Goal: Task Accomplishment & Management: Use online tool/utility

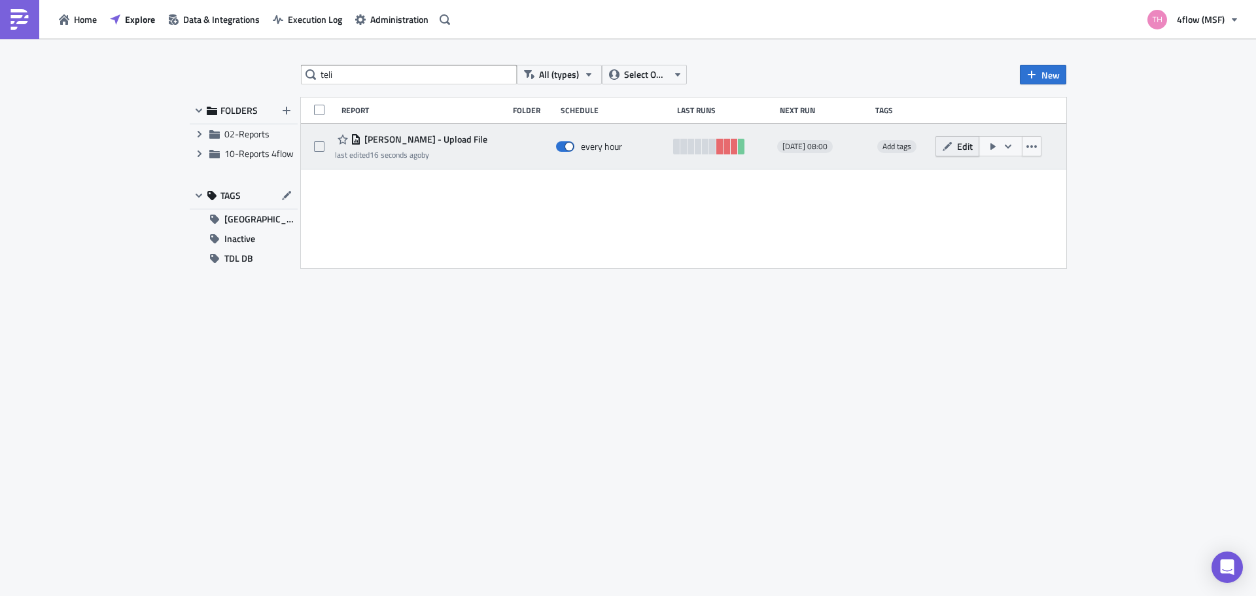
click at [951, 151] on icon "button" at bounding box center [947, 146] width 10 height 10
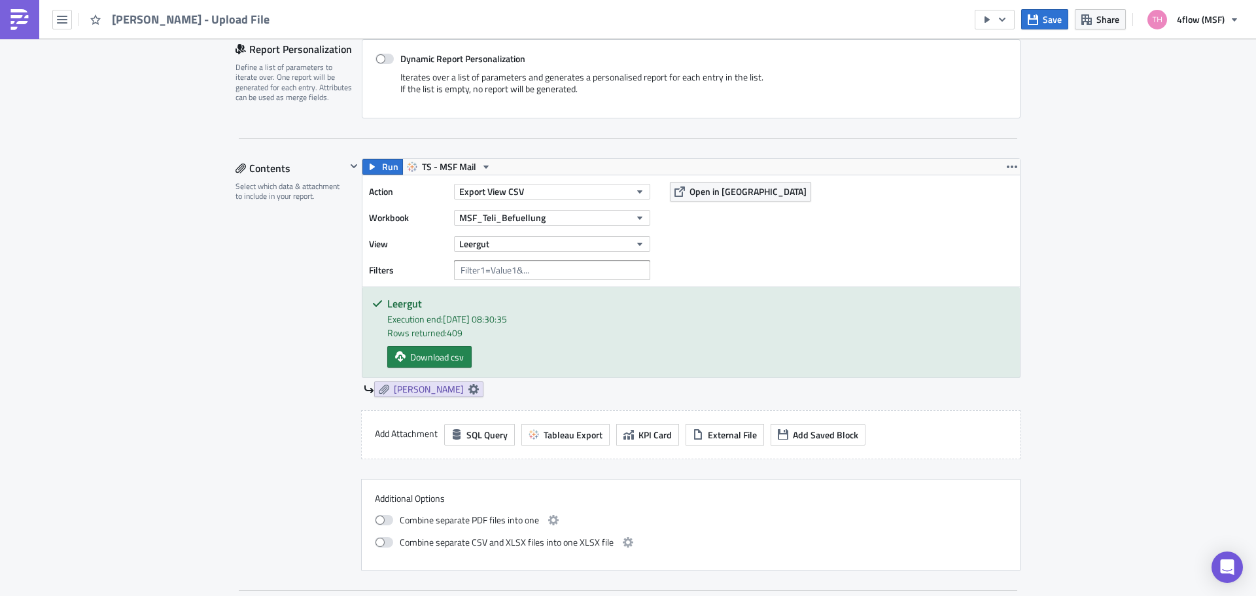
scroll to position [327, 0]
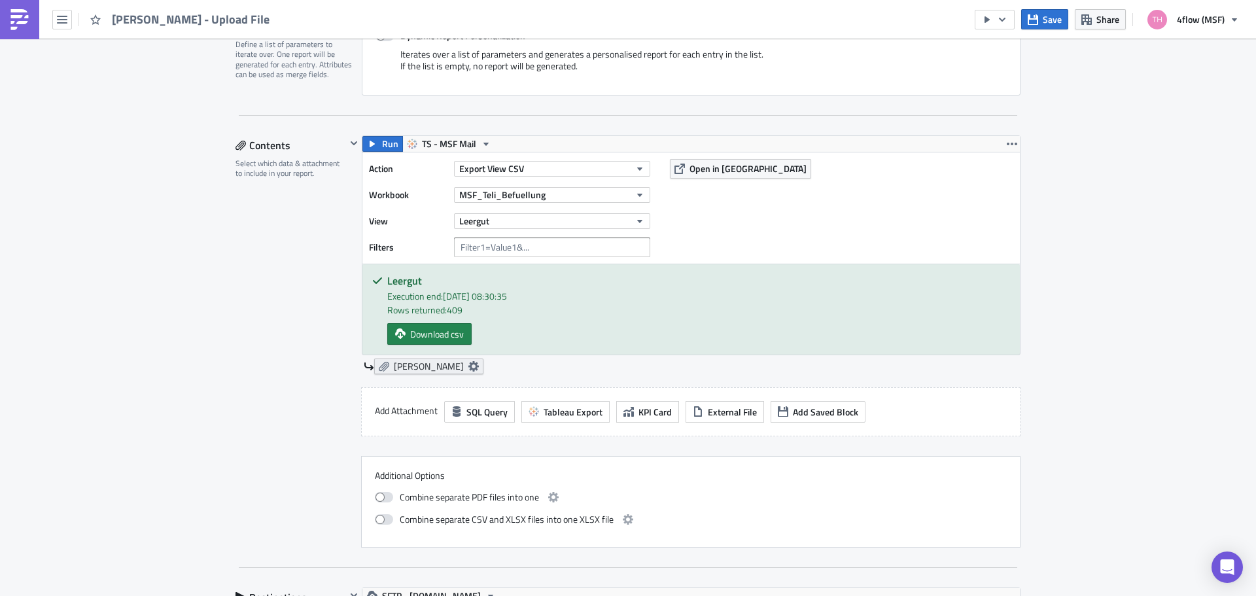
click at [468, 370] on icon at bounding box center [473, 366] width 10 height 10
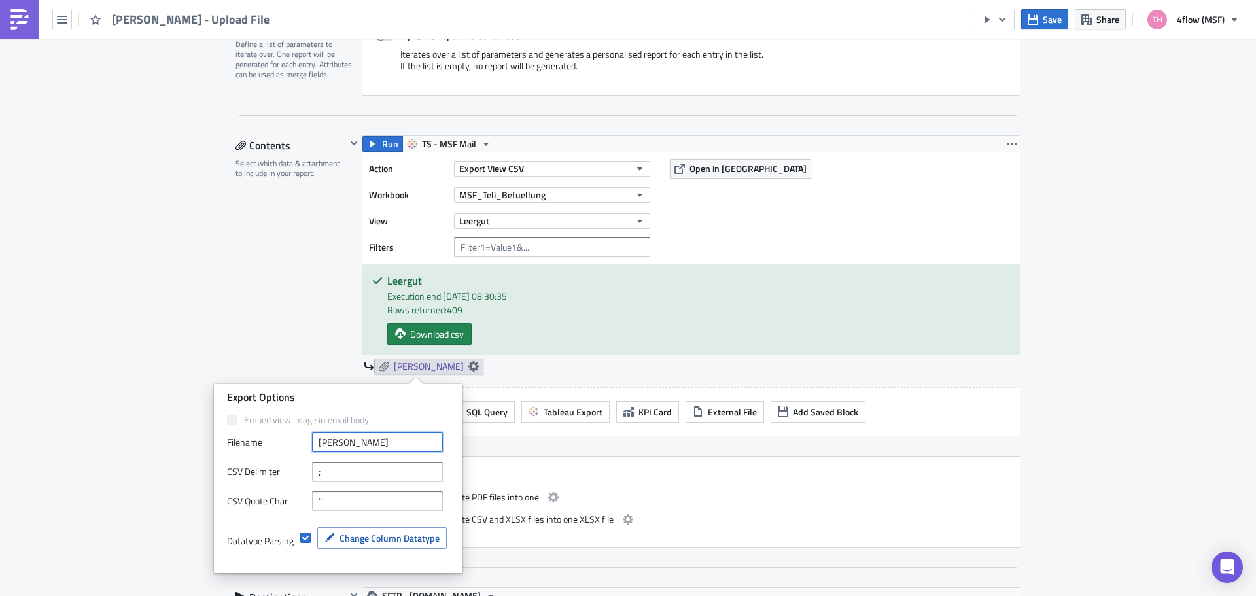
click at [392, 445] on input "[PERSON_NAME]" at bounding box center [377, 442] width 131 height 20
click at [319, 442] on input "[PERSON_NAME]" at bounding box center [377, 442] width 131 height 20
click at [431, 447] on input "MDV Upload_TELI - Leergut" at bounding box center [377, 442] width 131 height 20
type input "MDV Upload_TELI - Leergut"
click at [412, 470] on input ";" at bounding box center [377, 472] width 131 height 20
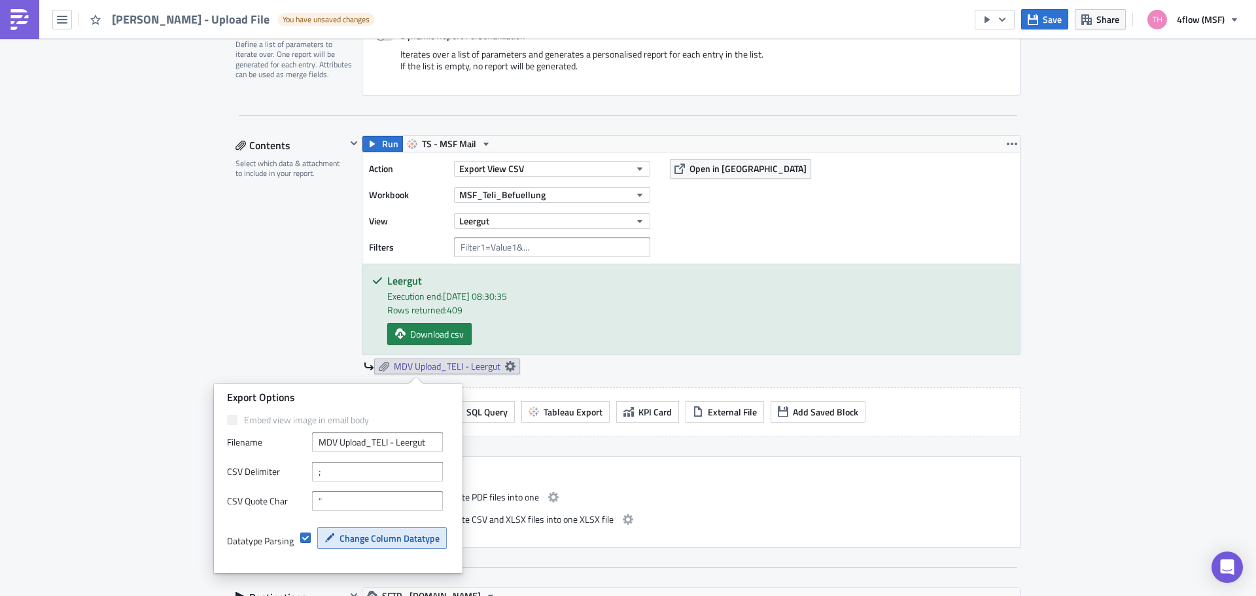
click at [366, 537] on span "Change Column Datatype" at bounding box center [390, 538] width 100 height 14
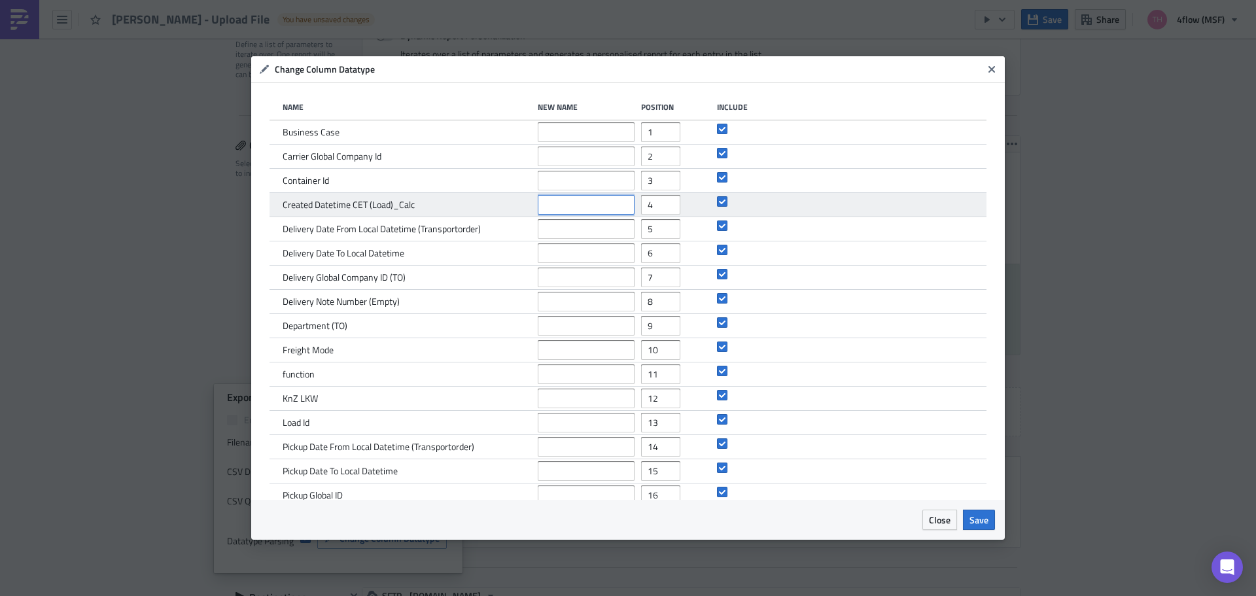
click at [566, 203] on input "text" at bounding box center [586, 205] width 97 height 20
click at [590, 199] on input "text" at bounding box center [586, 205] width 97 height 20
paste input "Created [Date Time] (Load)"
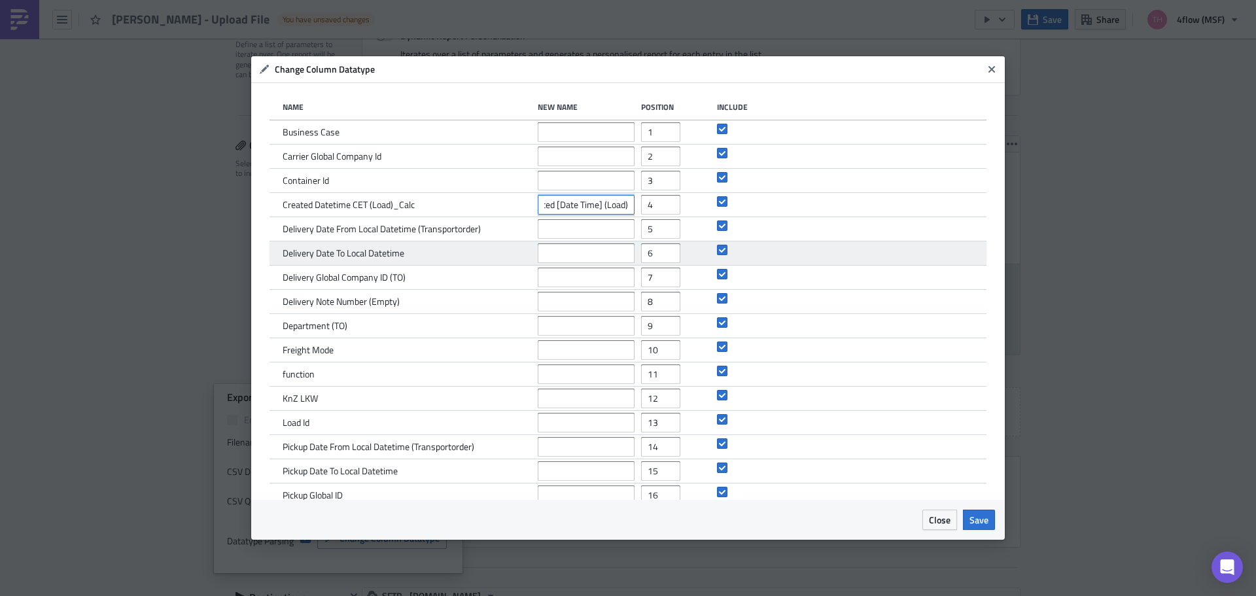
type input "Created [Date Time] (Load)"
type input "1"
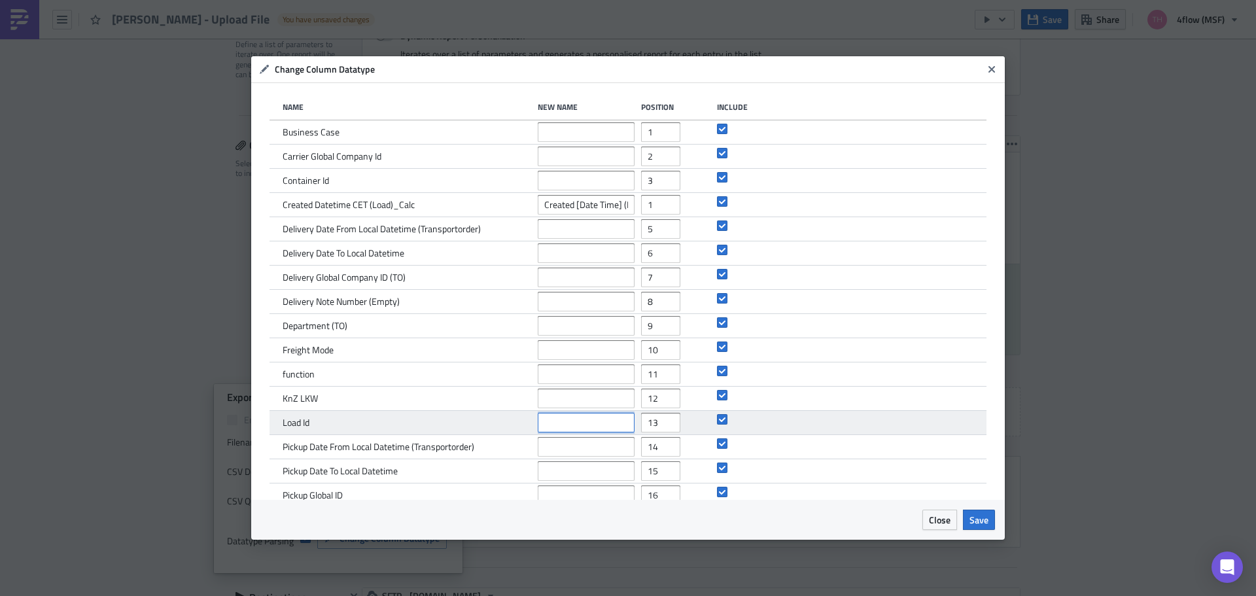
click at [582, 420] on input "text" at bounding box center [586, 423] width 97 height 20
paste input "Load ID (Leg)"
type input "Load ID (Leg)"
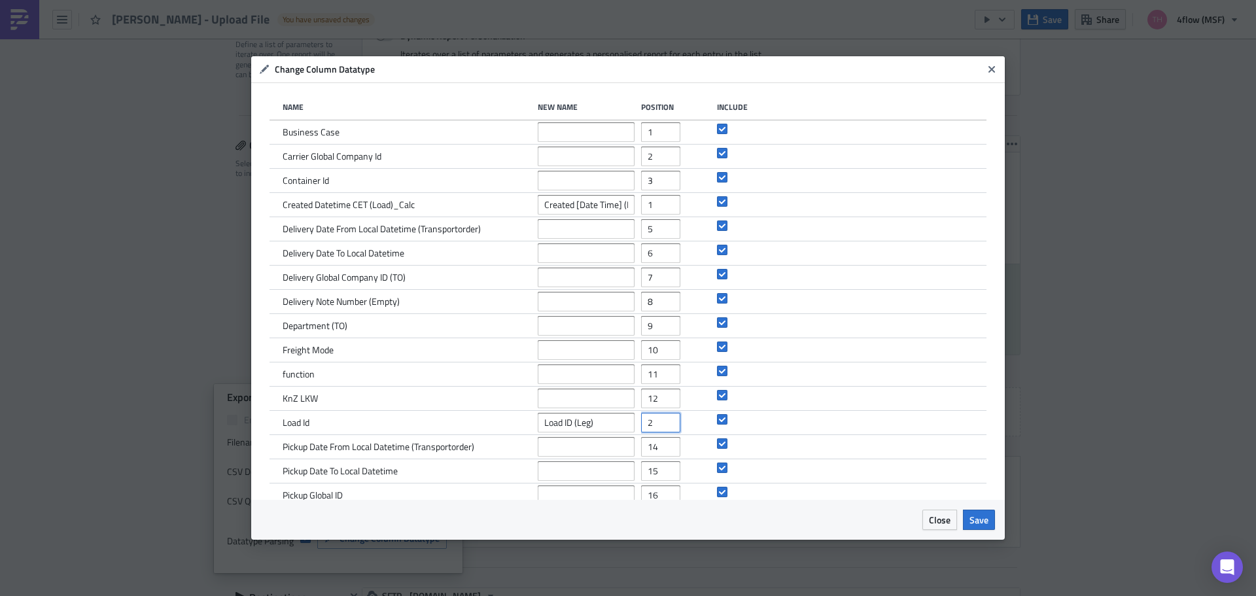
type input "2"
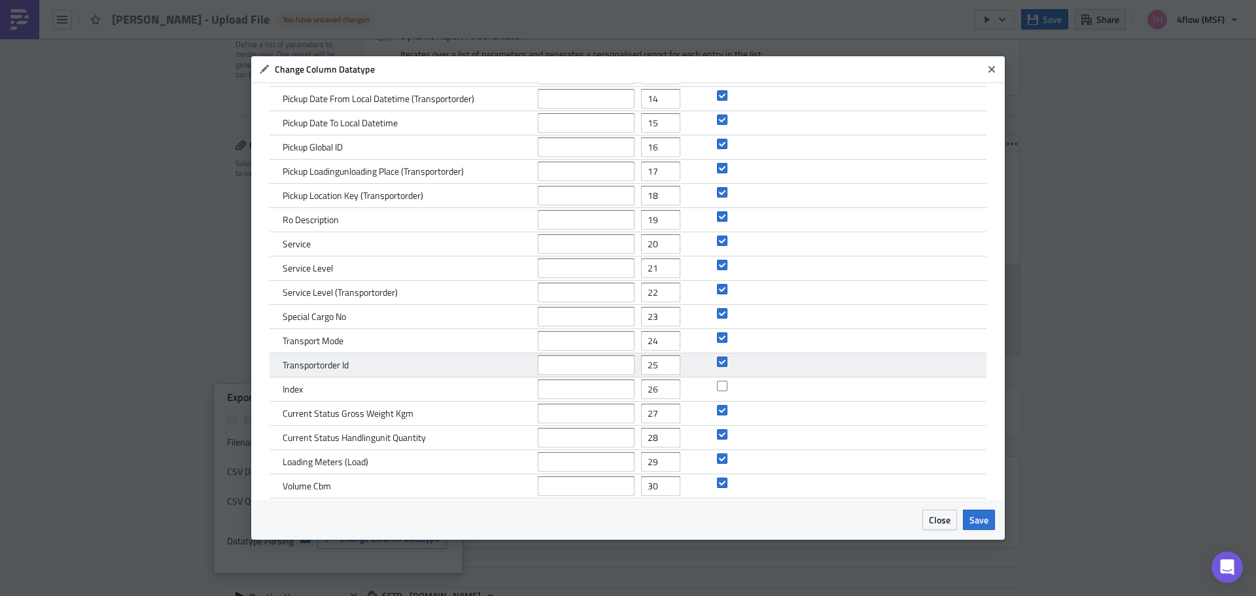
scroll to position [359, 0]
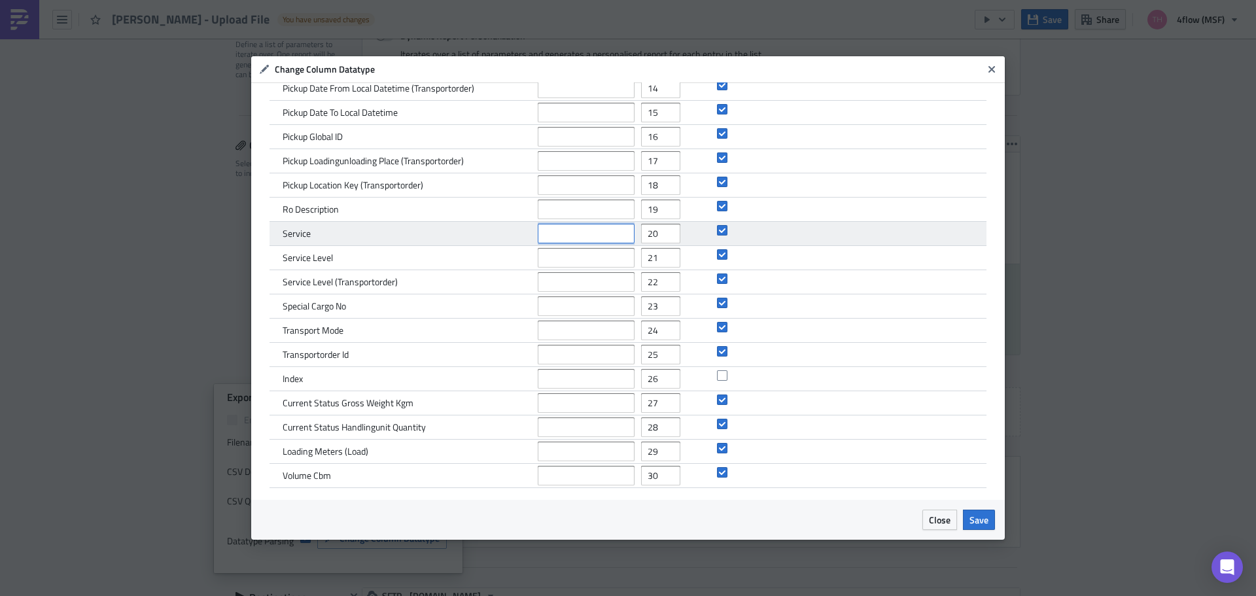
click at [555, 234] on input "text" at bounding box center [586, 234] width 97 height 20
paste input "Service (Load)"
type input "Service (Load)"
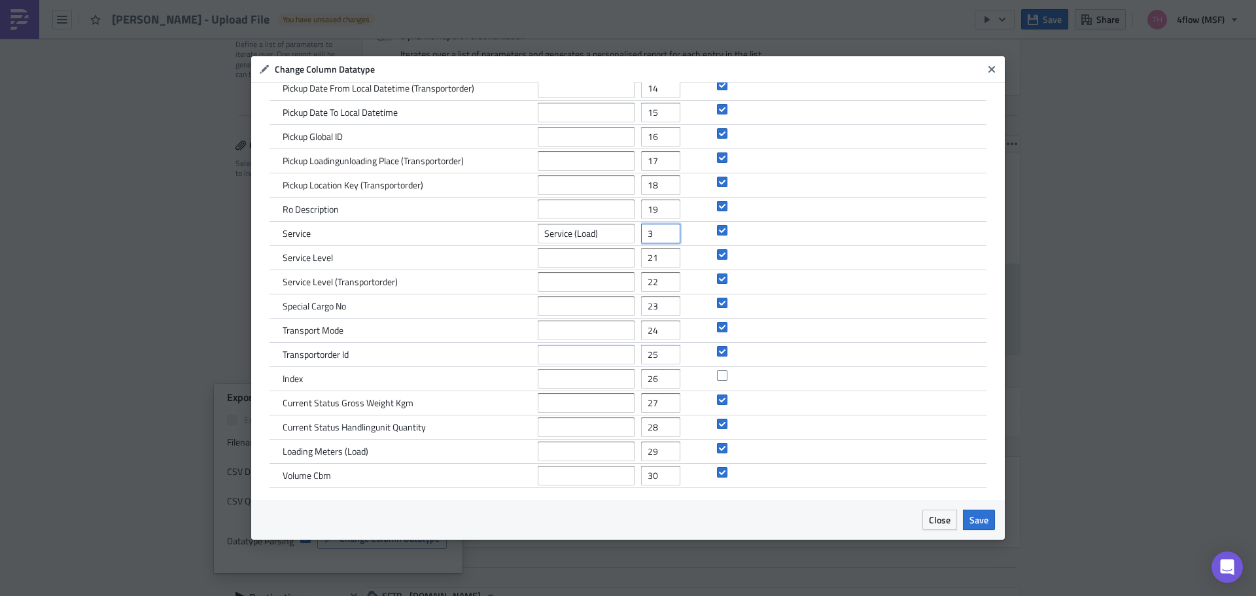
type input "3"
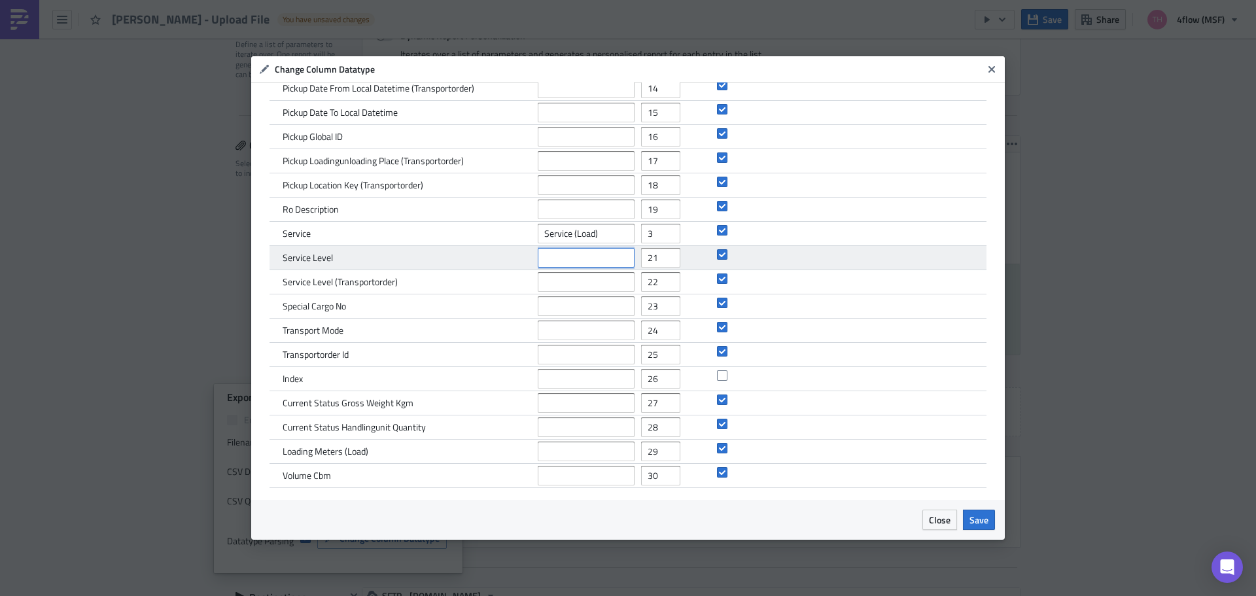
click at [578, 259] on input "text" at bounding box center [586, 258] width 97 height 20
paste input "Service Level (Load)"
type input "Service Level (Load)"
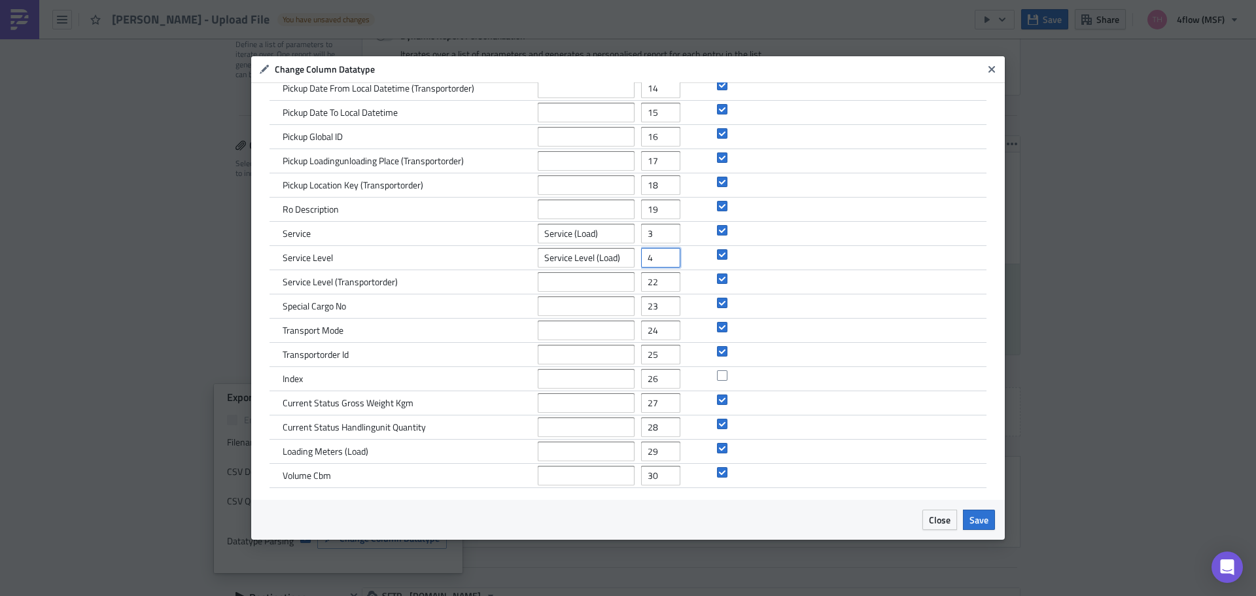
type input "4"
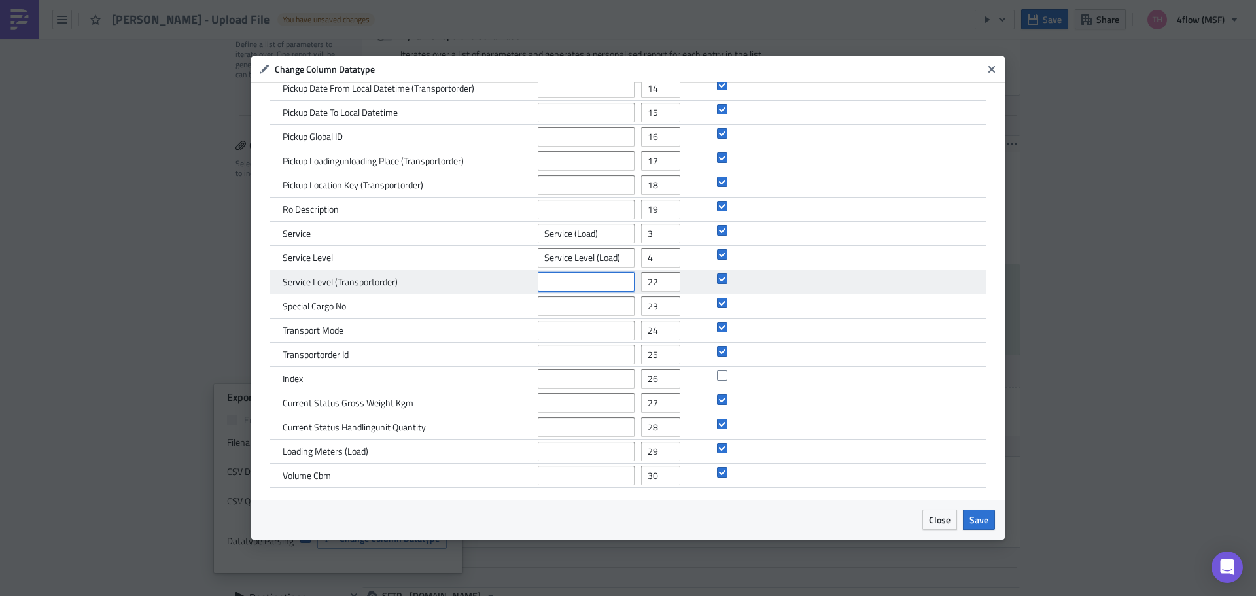
click at [584, 278] on input "text" at bounding box center [586, 282] width 97 height 20
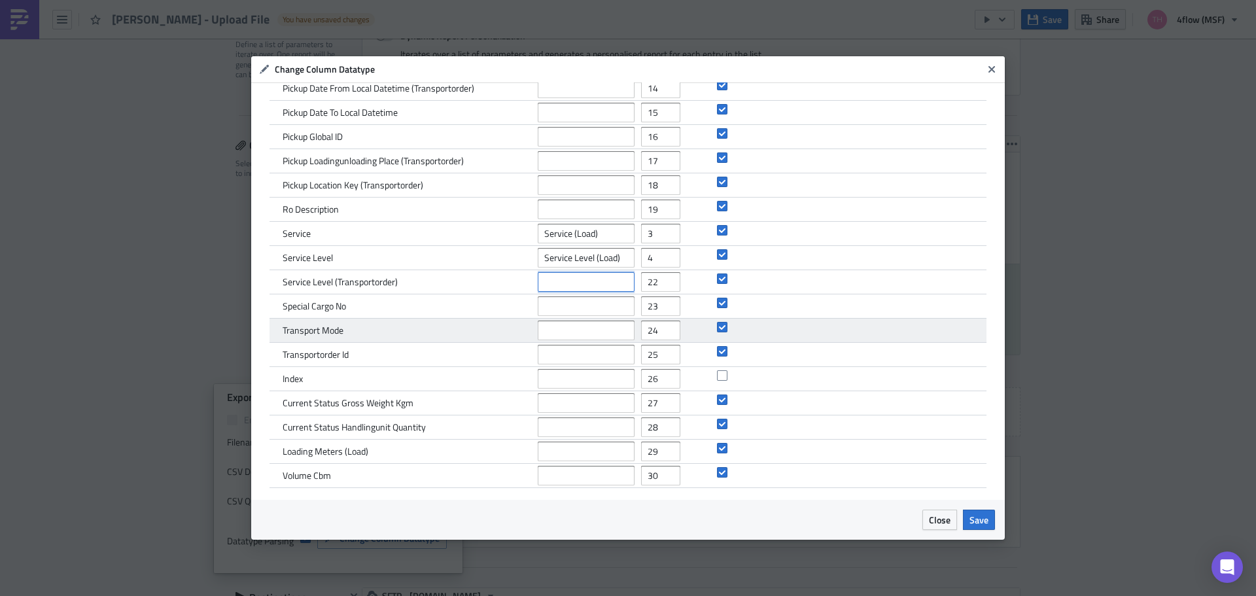
paste input "Service Level (TO)"
type input "Service Level (TO)"
type input "5"
click at [576, 333] on input "text" at bounding box center [586, 331] width 97 height 20
paste input "Transportation Mode"
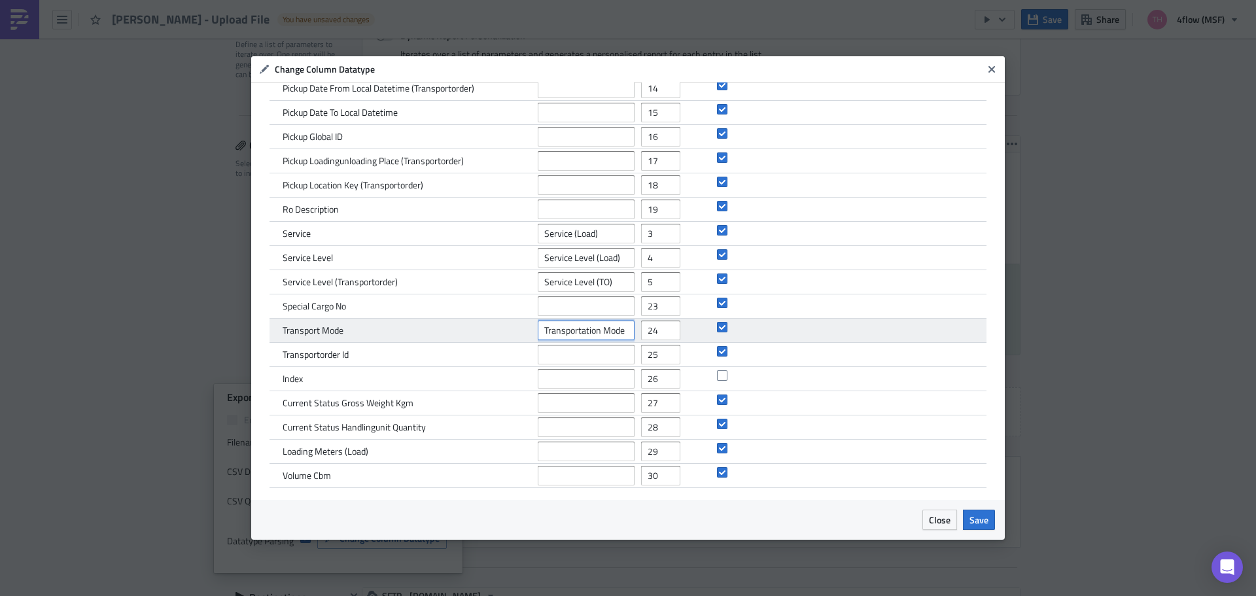
type input "Transportation Mode"
type input "6"
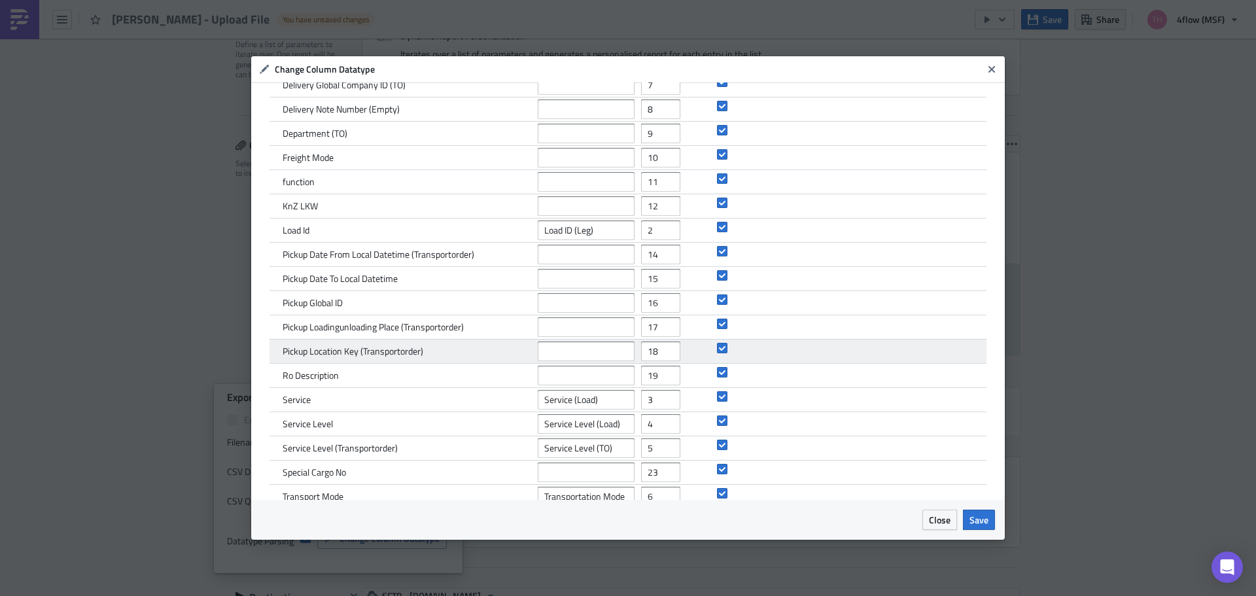
scroll to position [196, 0]
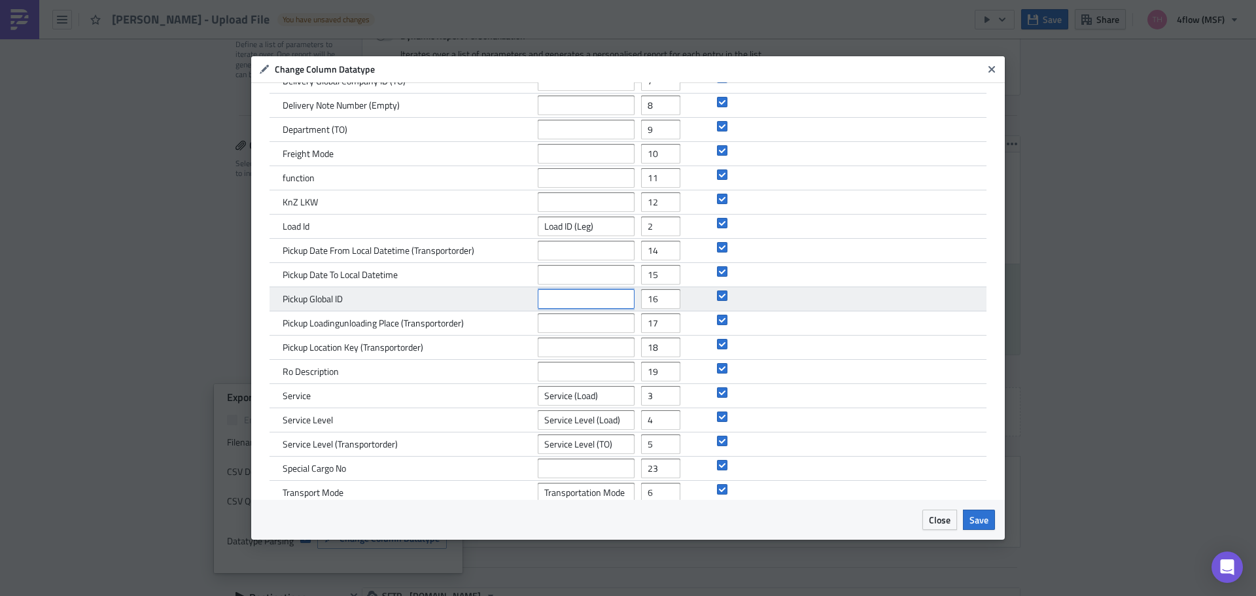
click at [569, 299] on input "text" at bounding box center [586, 299] width 97 height 20
paste input "Pickup Global Company ID (TO)"
type input "Pickup Global Company ID (TO)"
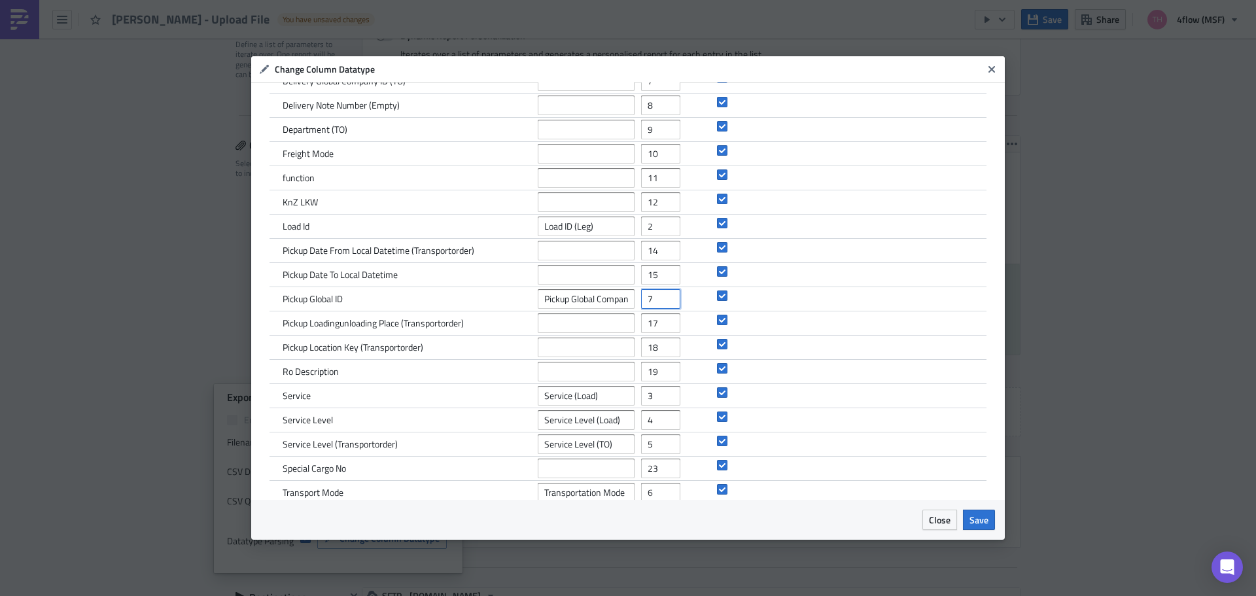
type input "7"
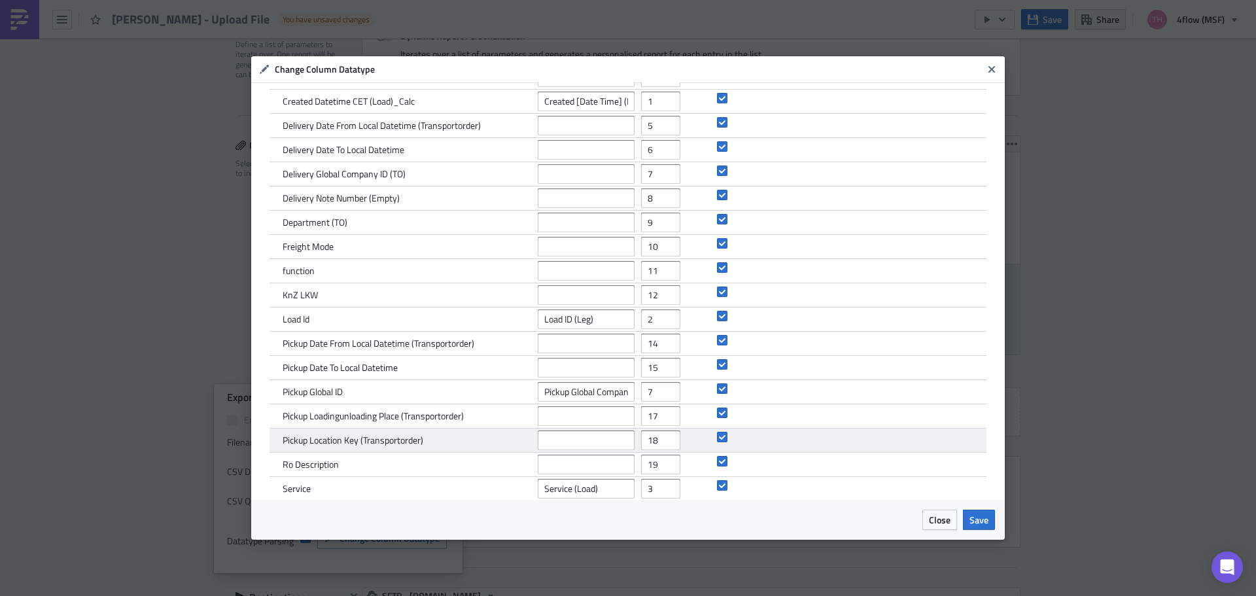
scroll to position [65, 0]
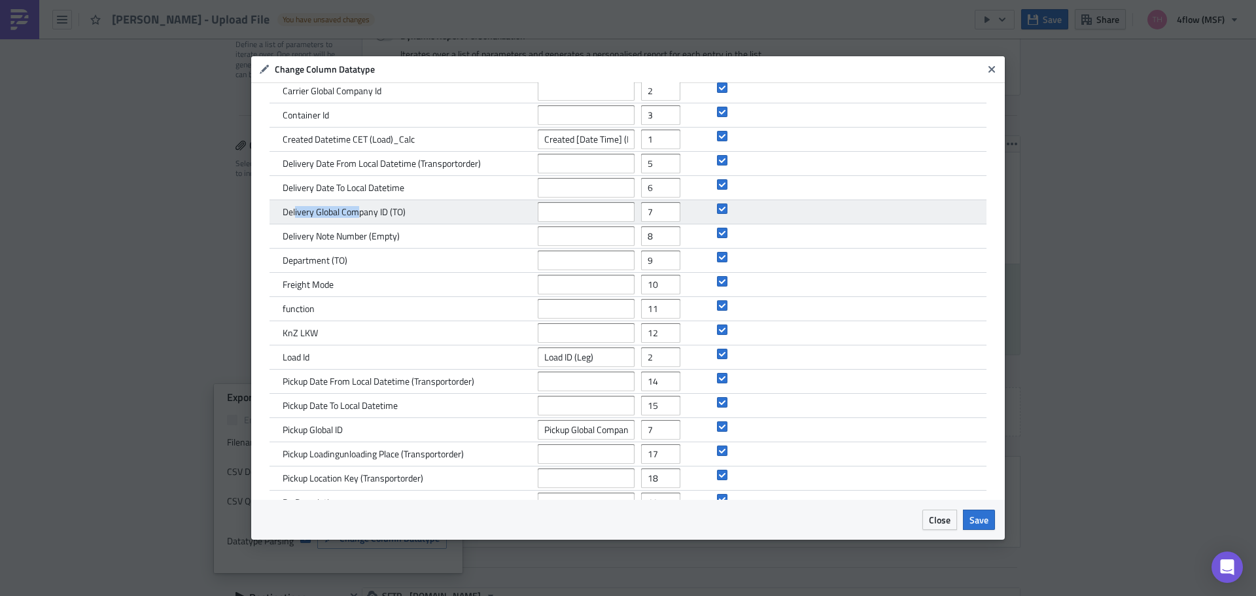
drag, startPoint x: 338, startPoint y: 216, endPoint x: 361, endPoint y: 216, distance: 22.9
click at [360, 216] on span "Delivery Global Company ID (TO)" at bounding box center [344, 212] width 123 height 12
click at [362, 216] on span "Delivery Global Company ID (TO)" at bounding box center [344, 212] width 123 height 12
click at [549, 214] on input "text" at bounding box center [586, 212] width 97 height 20
paste input "Delivery Global Company ID (TO)"
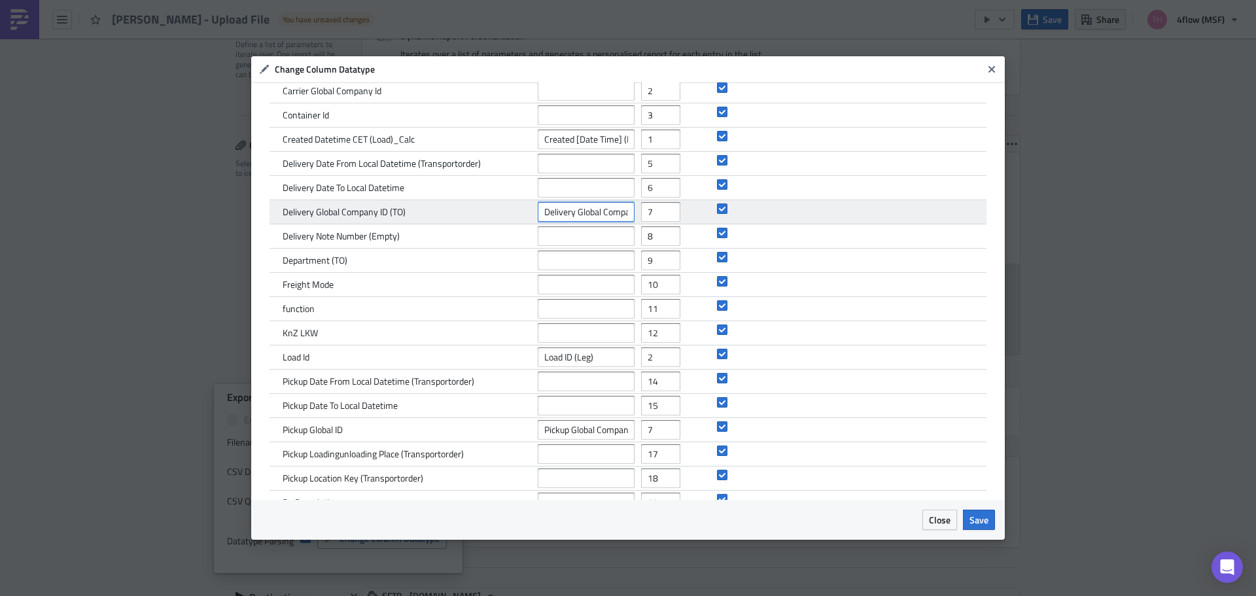
scroll to position [0, 41]
type input "Delivery Global Company ID (TO)"
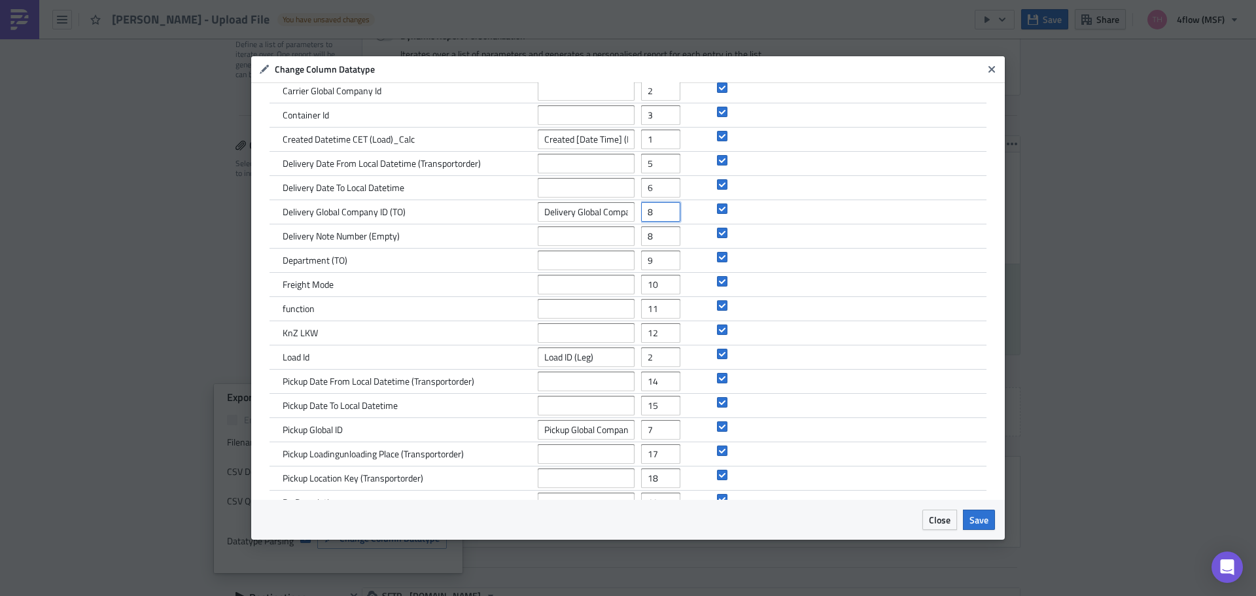
type input "8"
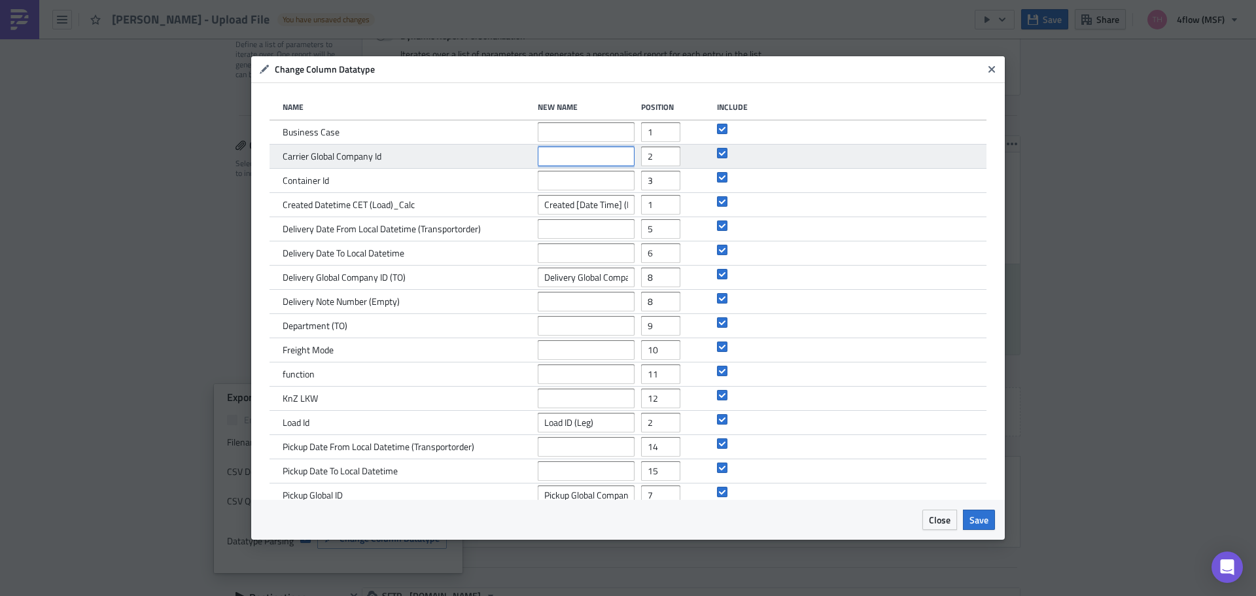
click at [571, 154] on input "text" at bounding box center [586, 157] width 97 height 20
paste input "Carrier Global Company Id"
type input "Carrier Global Company Id"
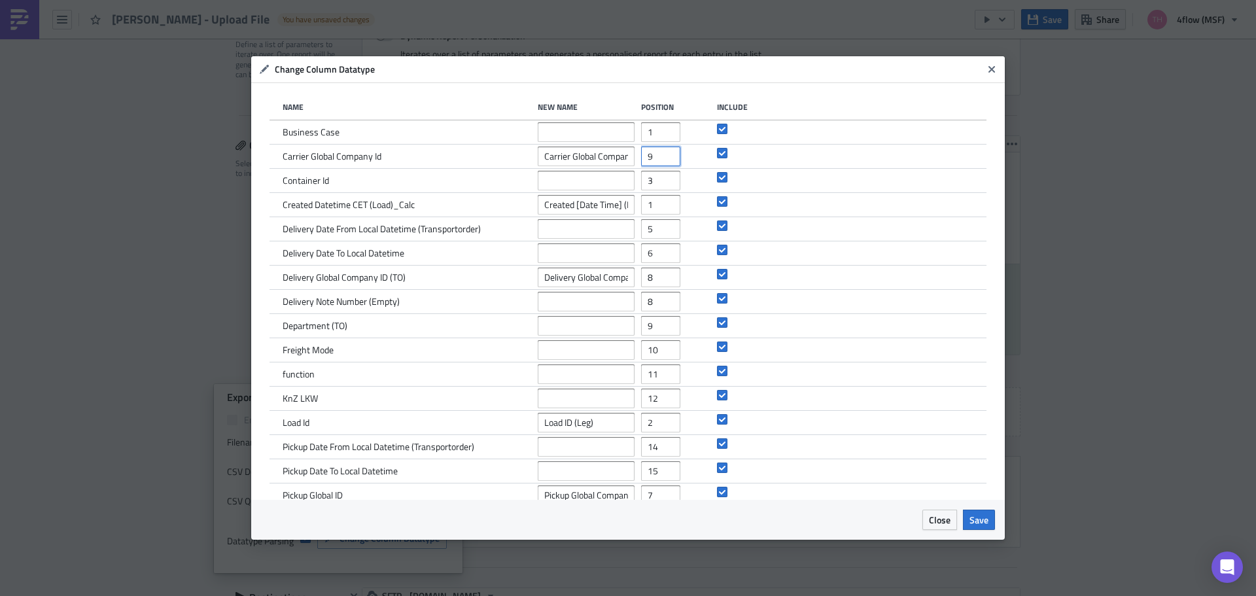
type input "9"
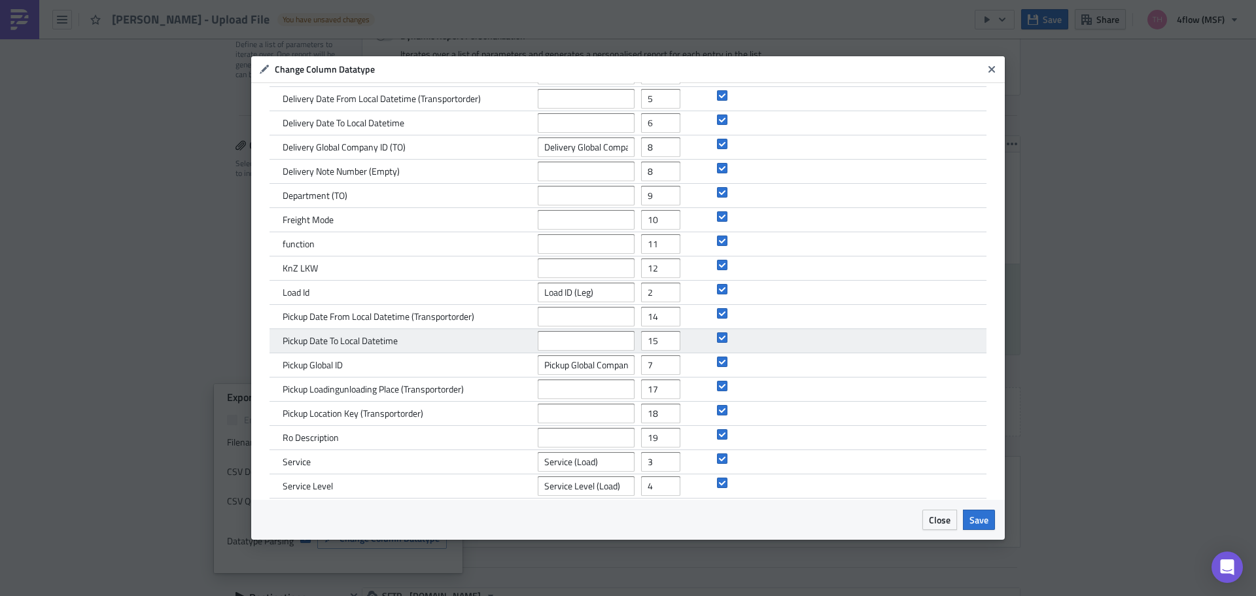
scroll to position [131, 0]
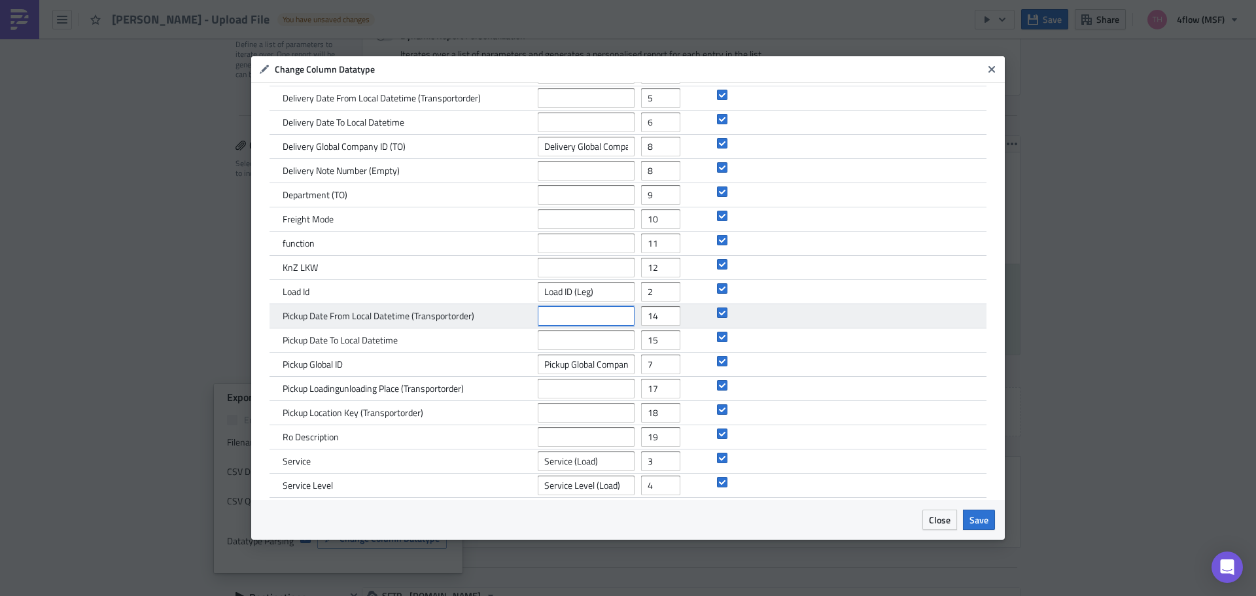
click at [560, 320] on input "text" at bounding box center [586, 316] width 97 height 20
paste input "Pickup from [Date Time] (TO)"
type input "Pickup from [Date Time] (TO)"
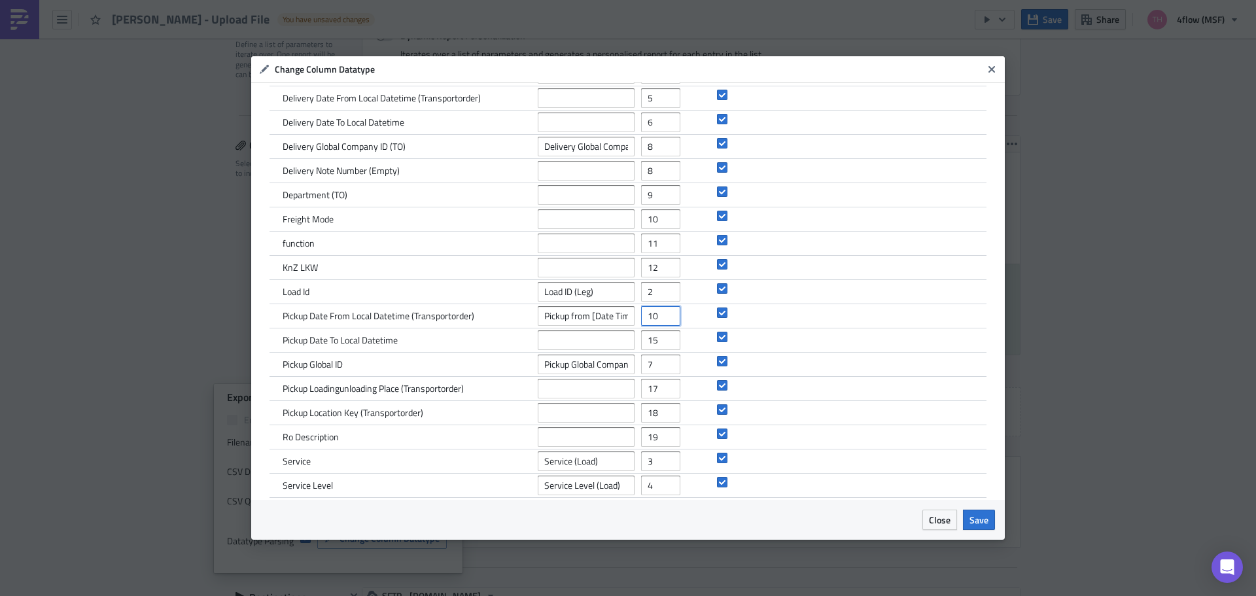
type input "10"
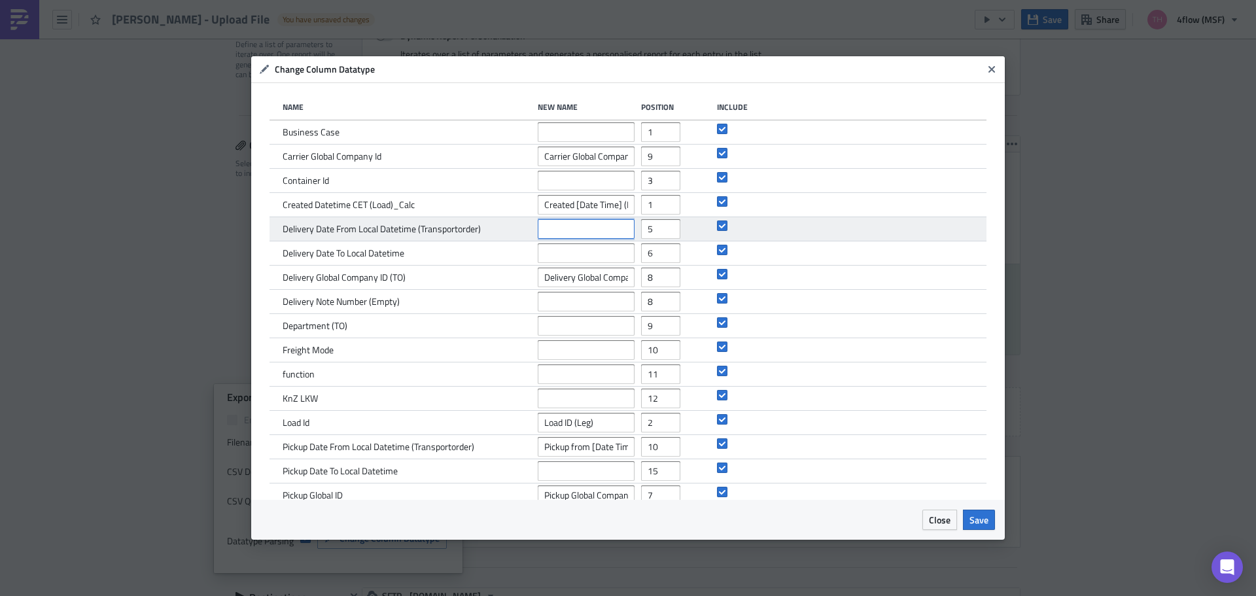
click at [577, 229] on input "text" at bounding box center [586, 229] width 97 height 20
paste input "Delivery from [Date Time] (Leg)"
type input "Delivery from [Date Time] (Leg)"
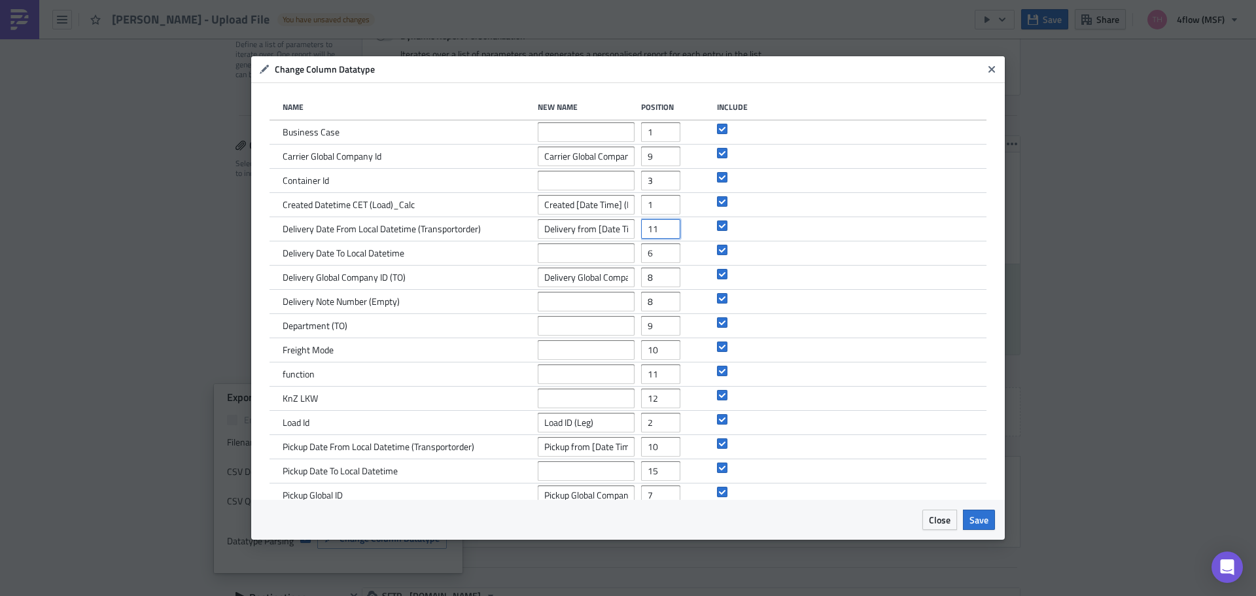
type input "11"
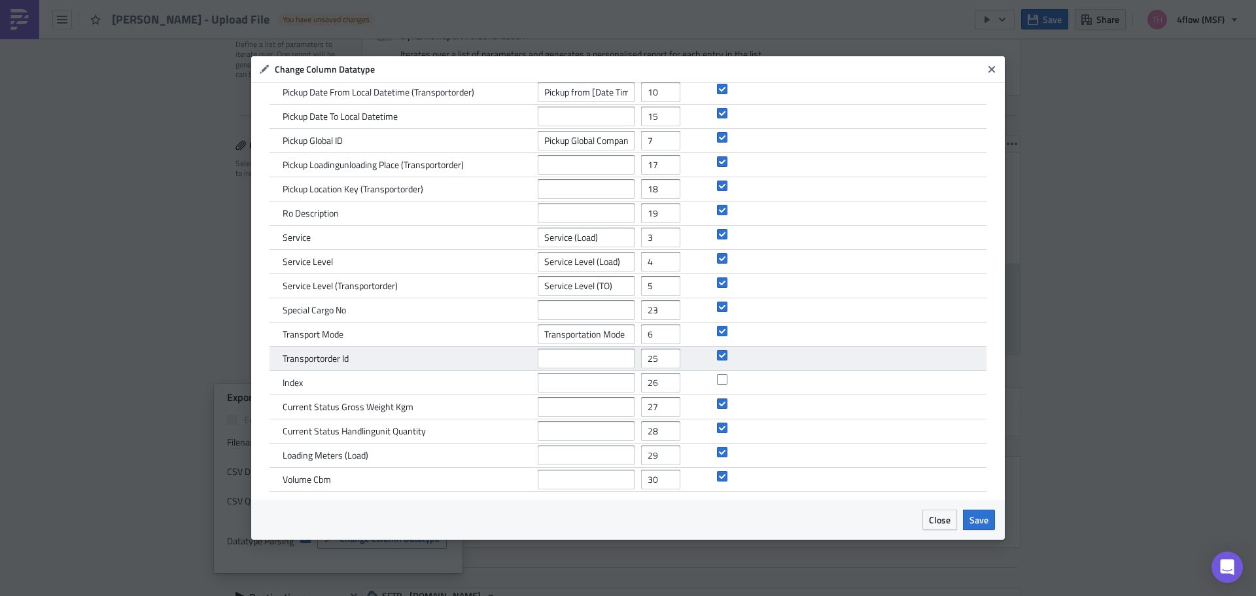
scroll to position [359, 0]
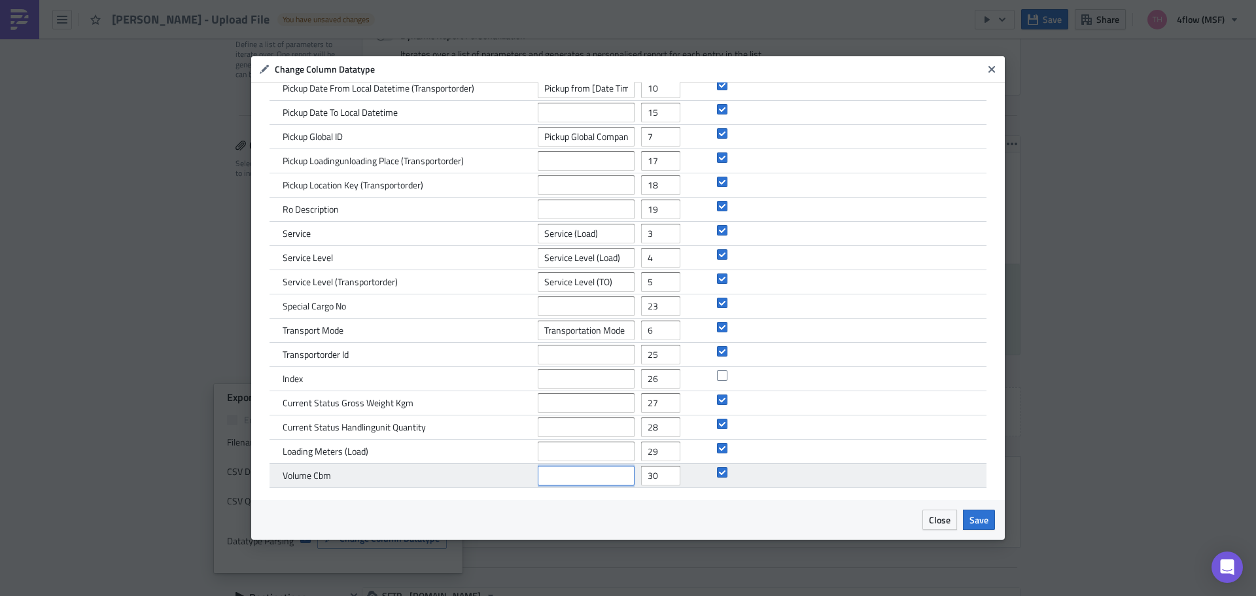
click at [575, 475] on input "text" at bounding box center [586, 476] width 97 height 20
paste input "Volume [cbm] (Load)"
type input "Volume [cbm] (Load)"
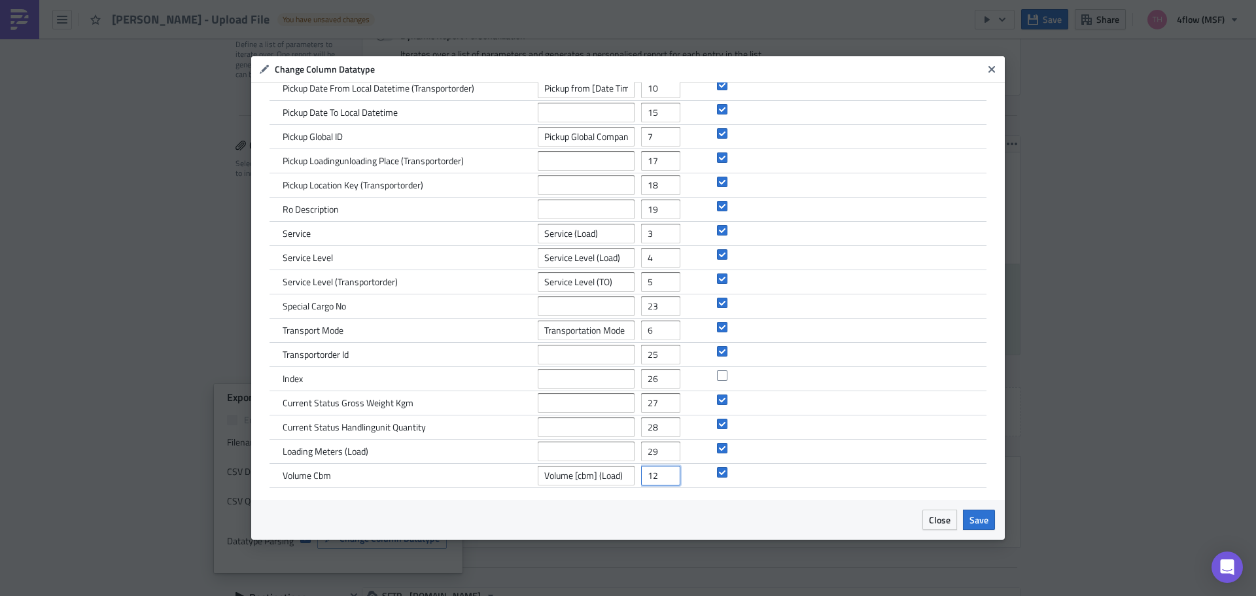
type input "12"
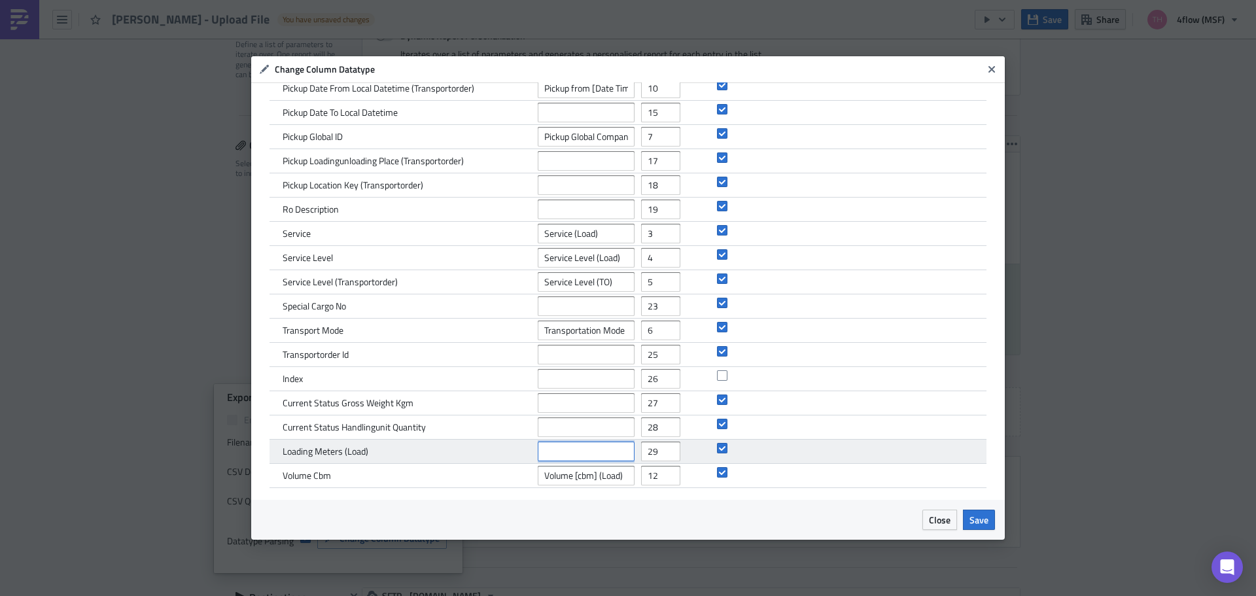
click at [571, 446] on input "text" at bounding box center [586, 452] width 97 height 20
paste input "Loading Meters (Load)"
type input "Loading Meters (Load)"
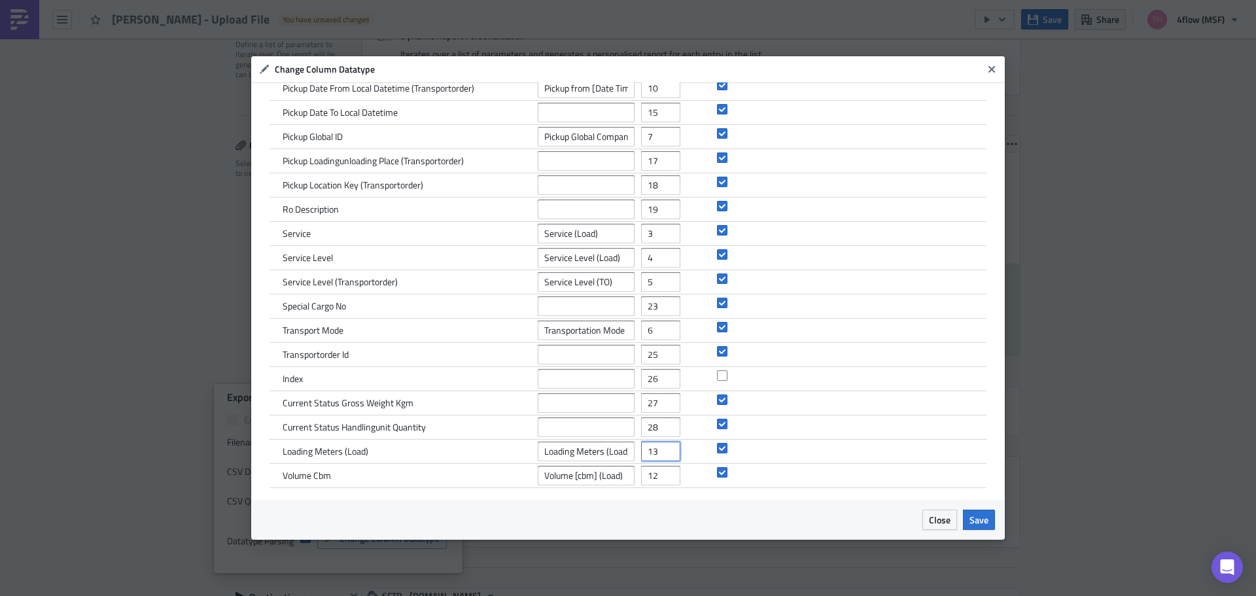
type input "13"
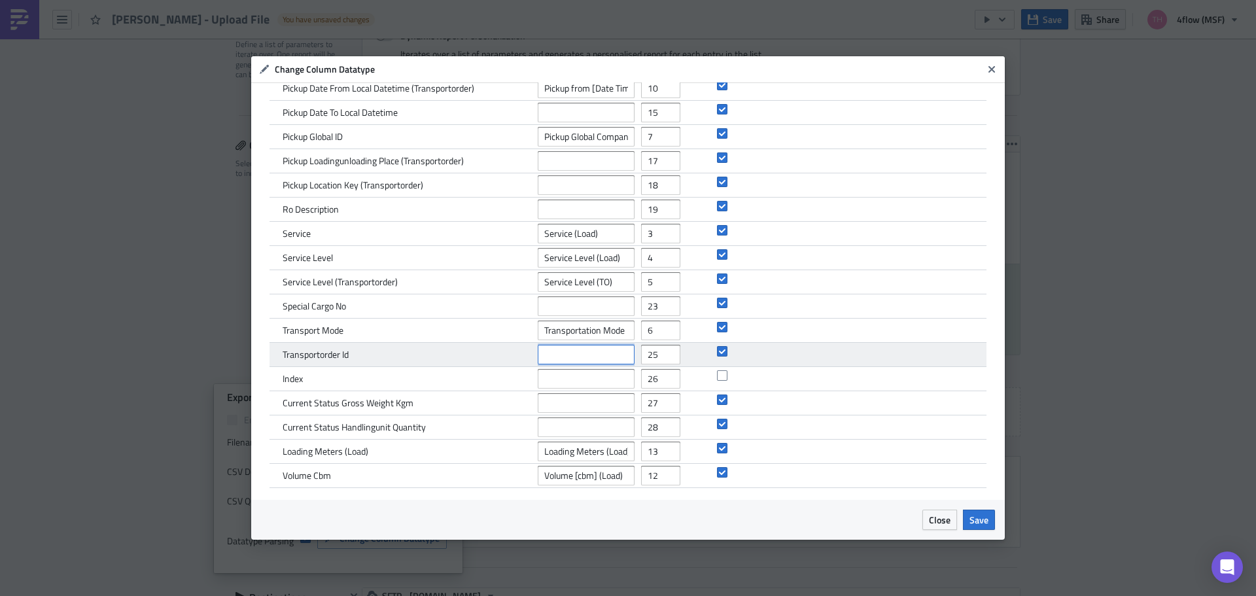
click at [550, 359] on input "text" at bounding box center [586, 355] width 97 height 20
paste input "Transport Order ID (Leg)"
type input "Transport Order ID (Leg)"
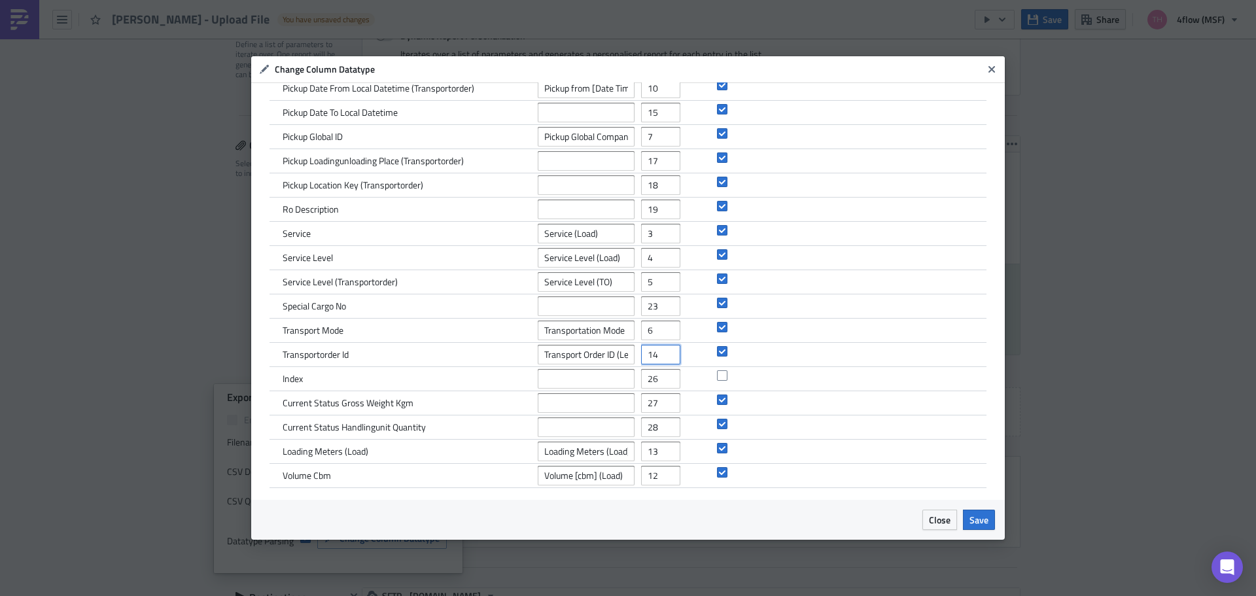
type input "14"
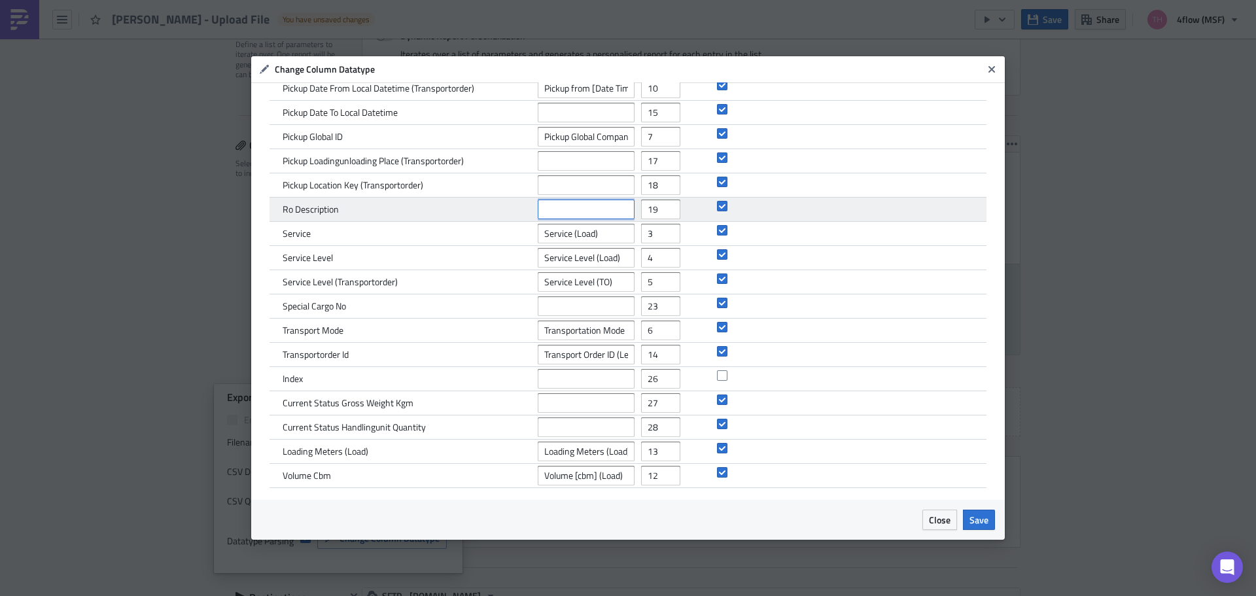
click at [584, 210] on input "text" at bounding box center [586, 210] width 97 height 20
paste input "Ro Description"
type input "Ro Description"
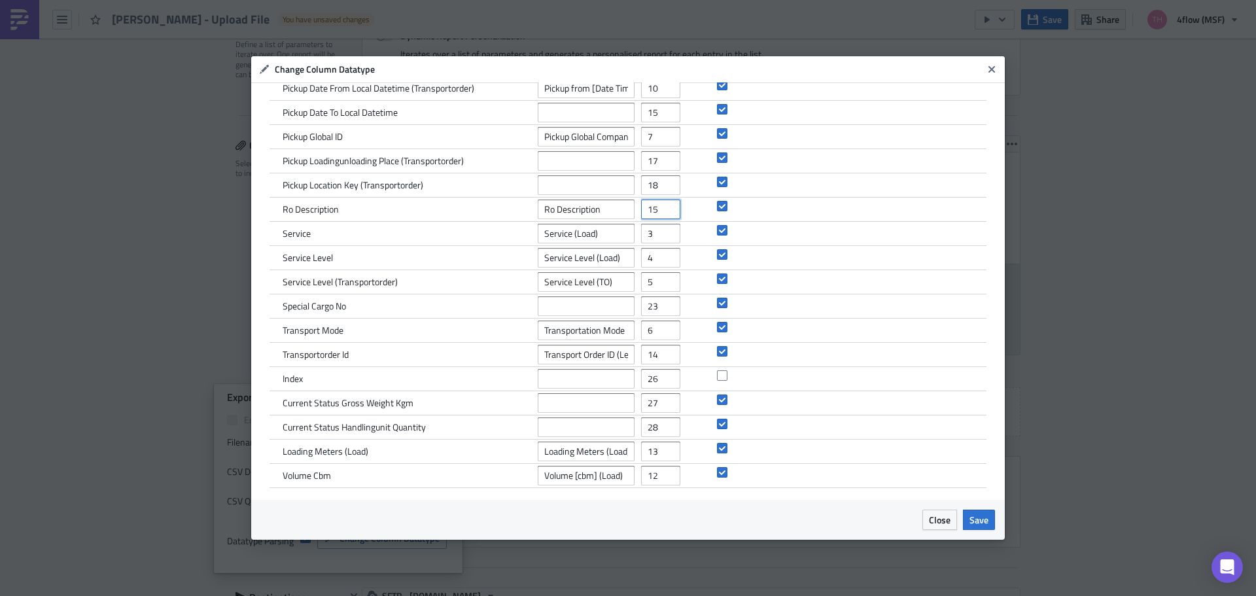
type input "15"
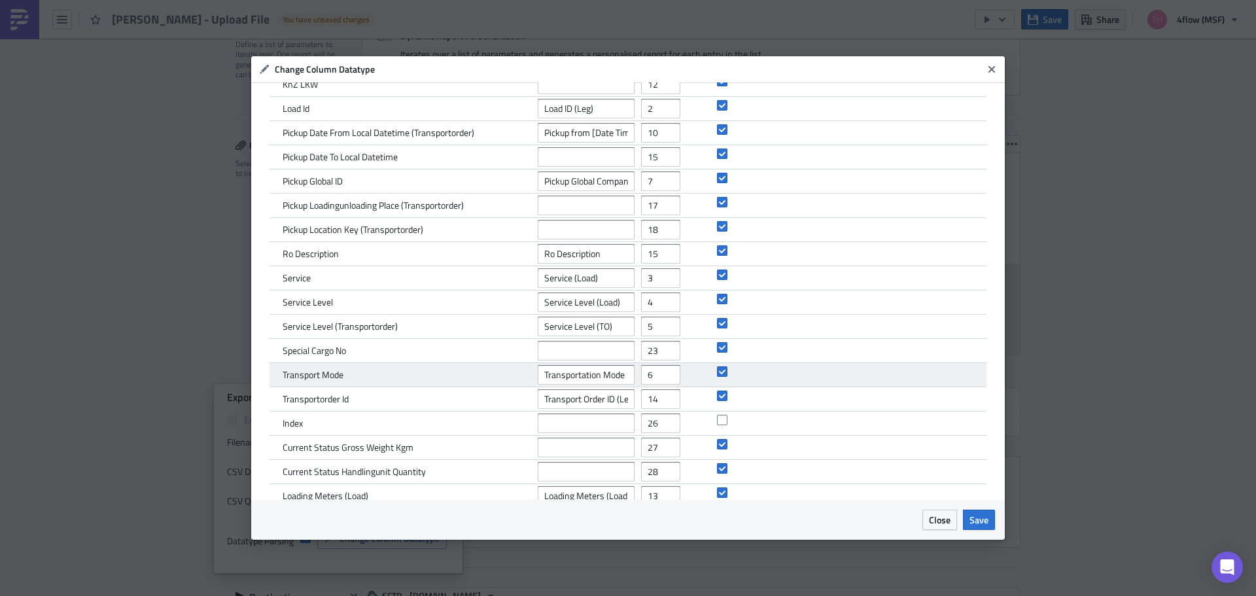
scroll to position [228, 0]
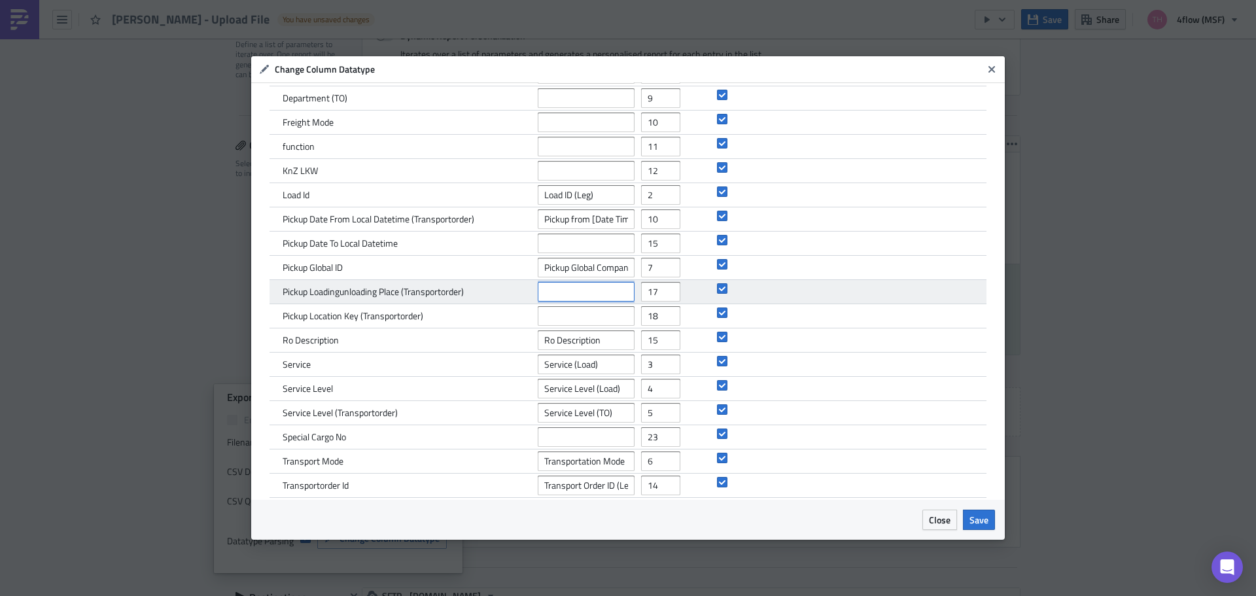
click at [573, 294] on input "text" at bounding box center [586, 292] width 97 height 20
type input "TEST"
type input "16"
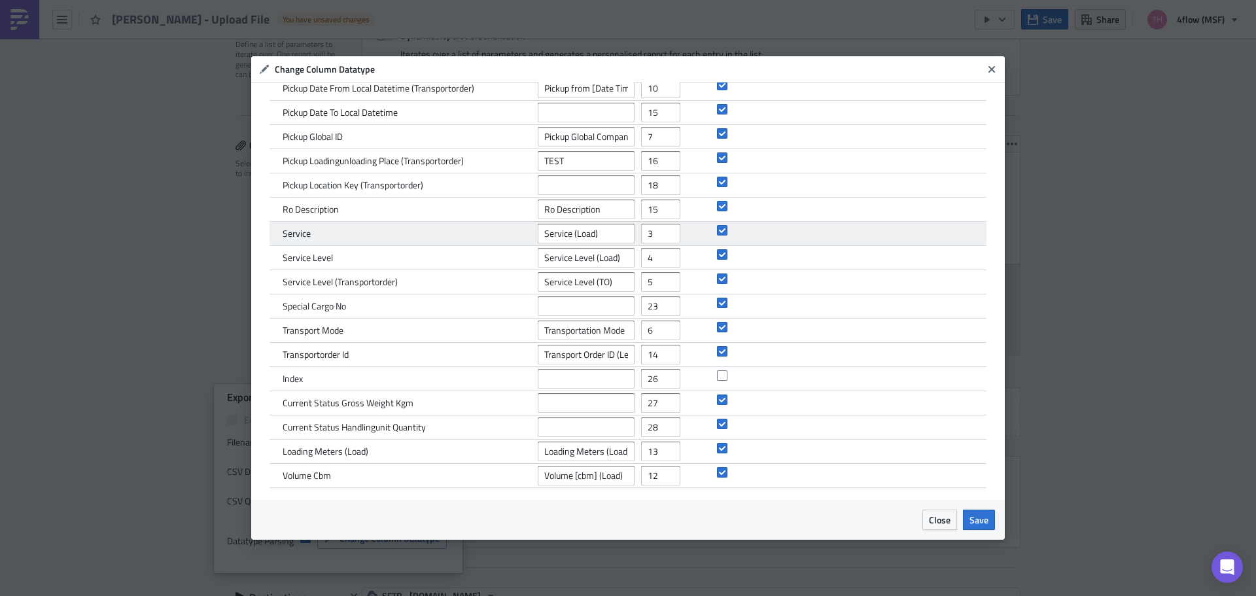
scroll to position [0, 0]
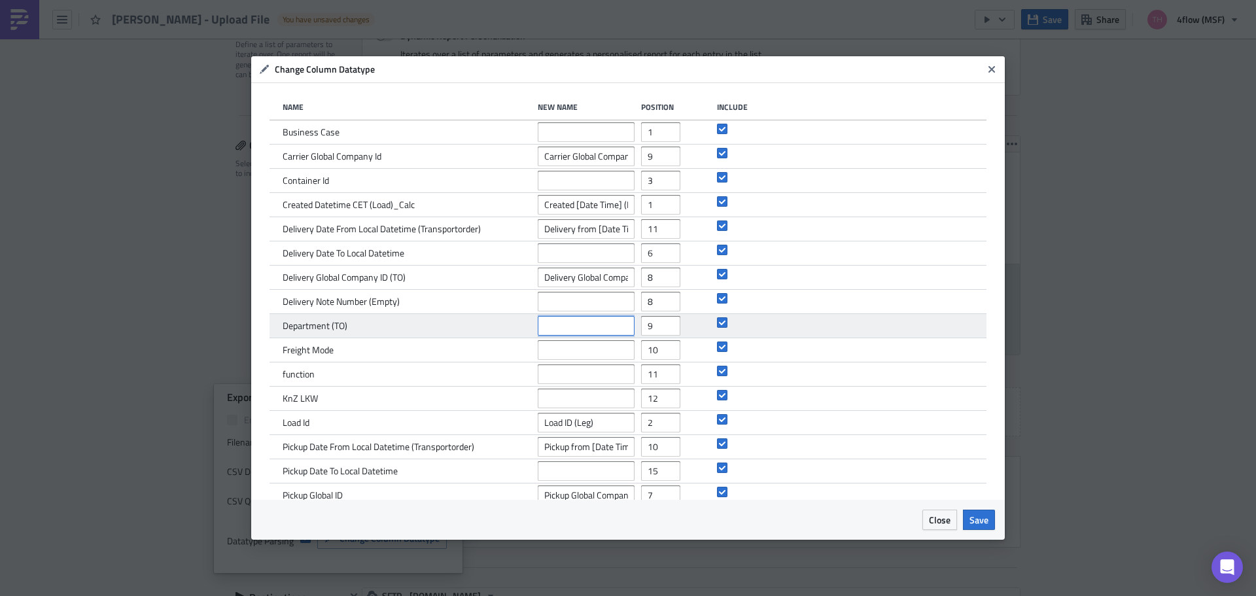
click at [582, 326] on input "text" at bounding box center [586, 326] width 97 height 20
paste input "Department (TO)"
type input "Department (TO)"
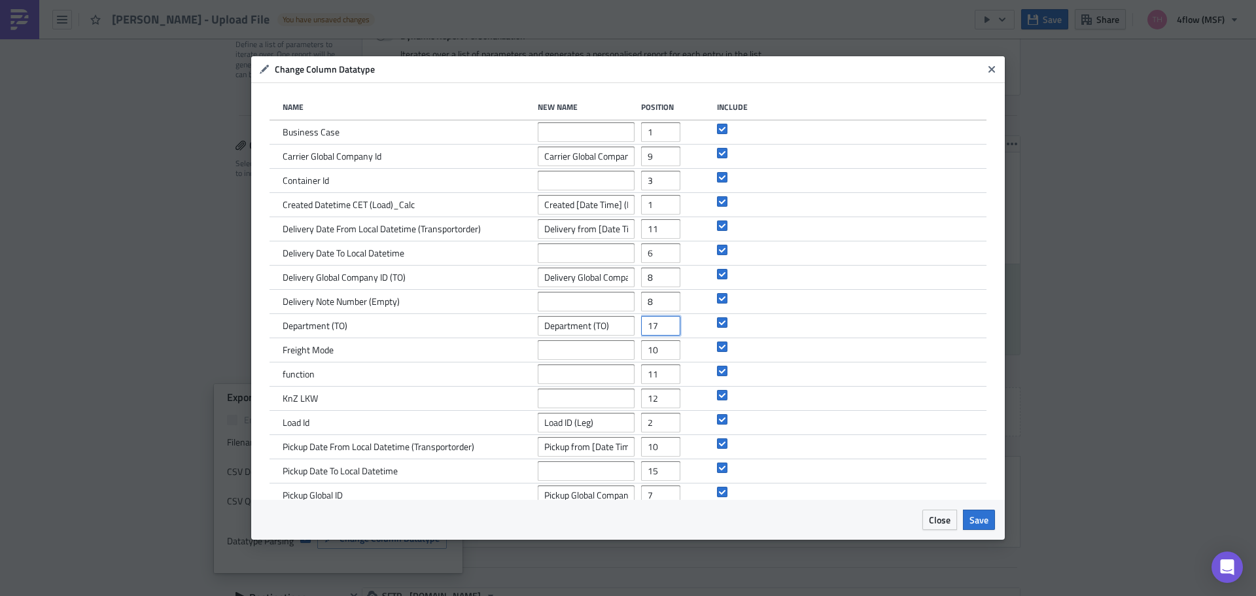
type input "17"
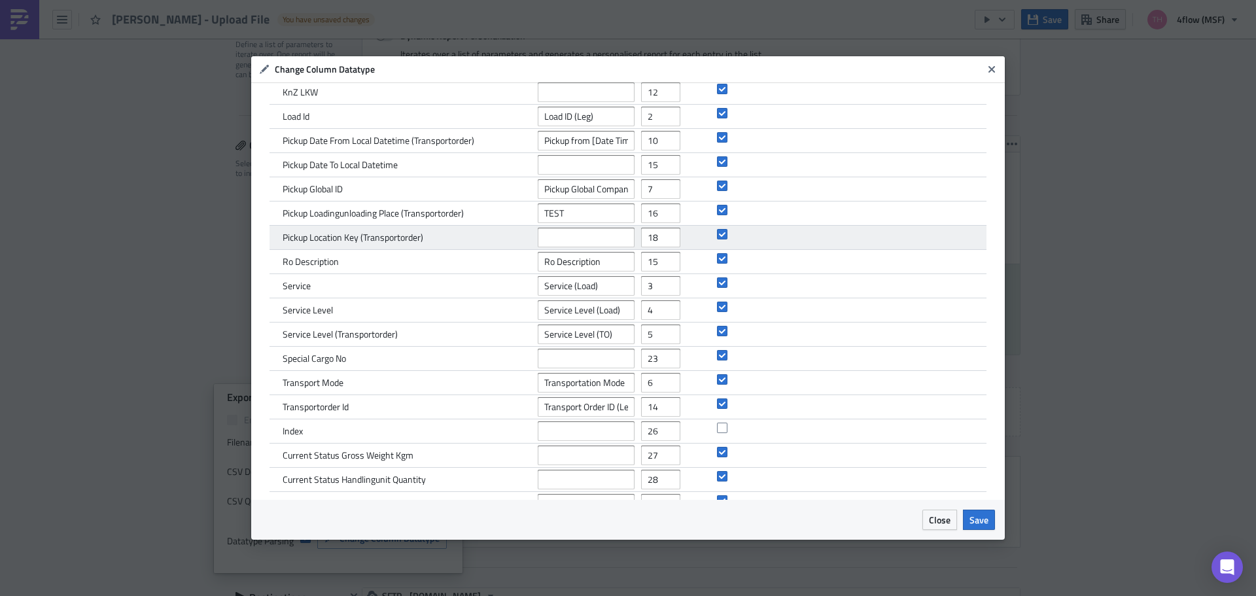
scroll to position [359, 0]
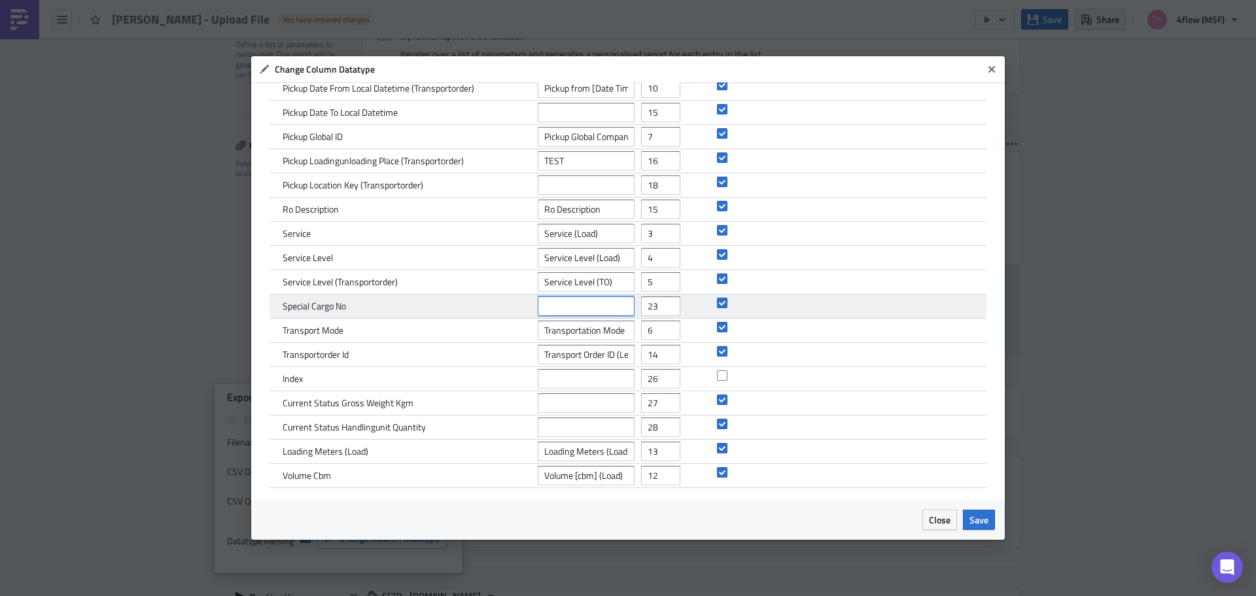
click at [603, 300] on input "text" at bounding box center [586, 306] width 97 height 20
paste input "Special Cargo No"
type input "Special Cargo No"
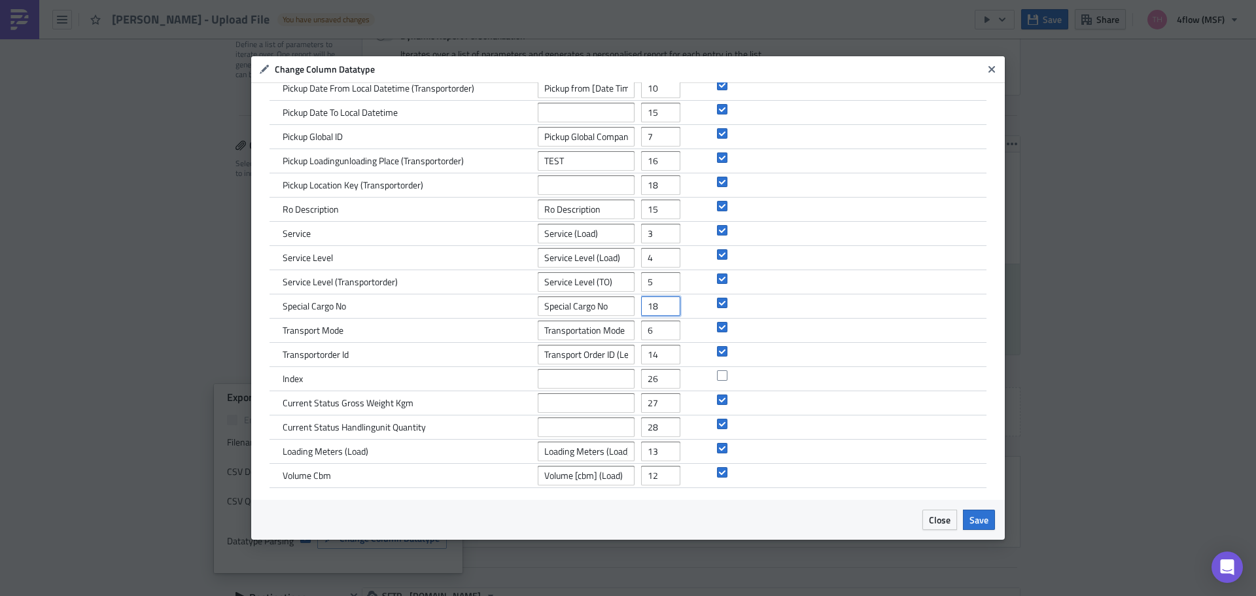
type input "18"
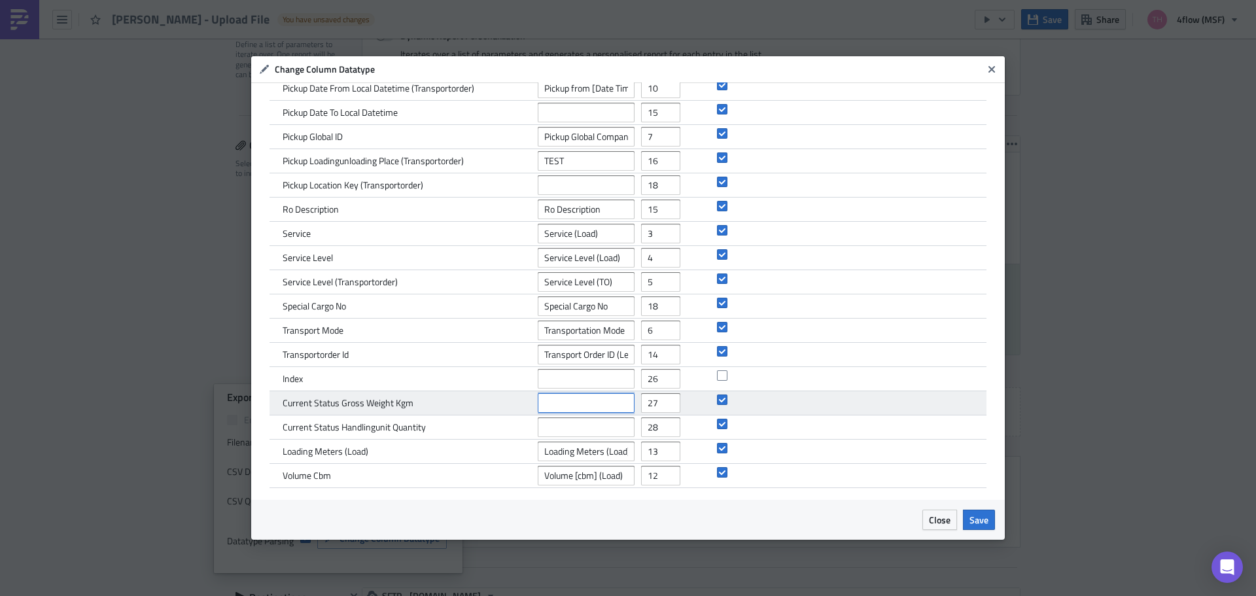
click at [586, 402] on input "text" at bounding box center [586, 403] width 97 height 20
paste input "Gross Weight [kg] (TO)"
type input "Gross Weight [kg] (TO)"
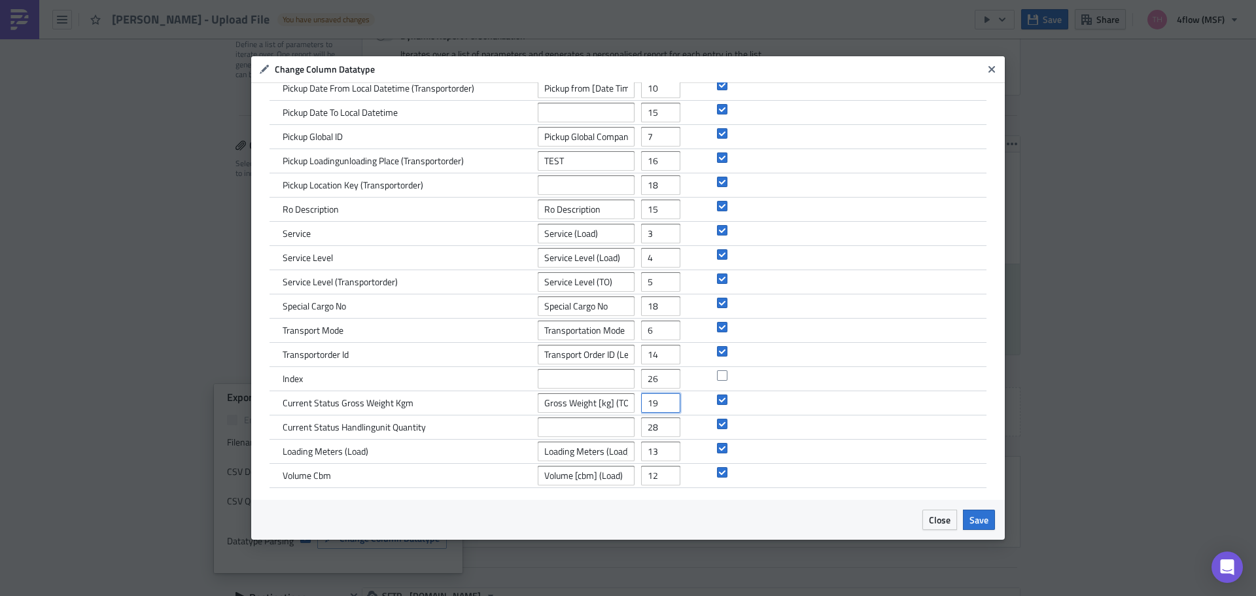
type input "19"
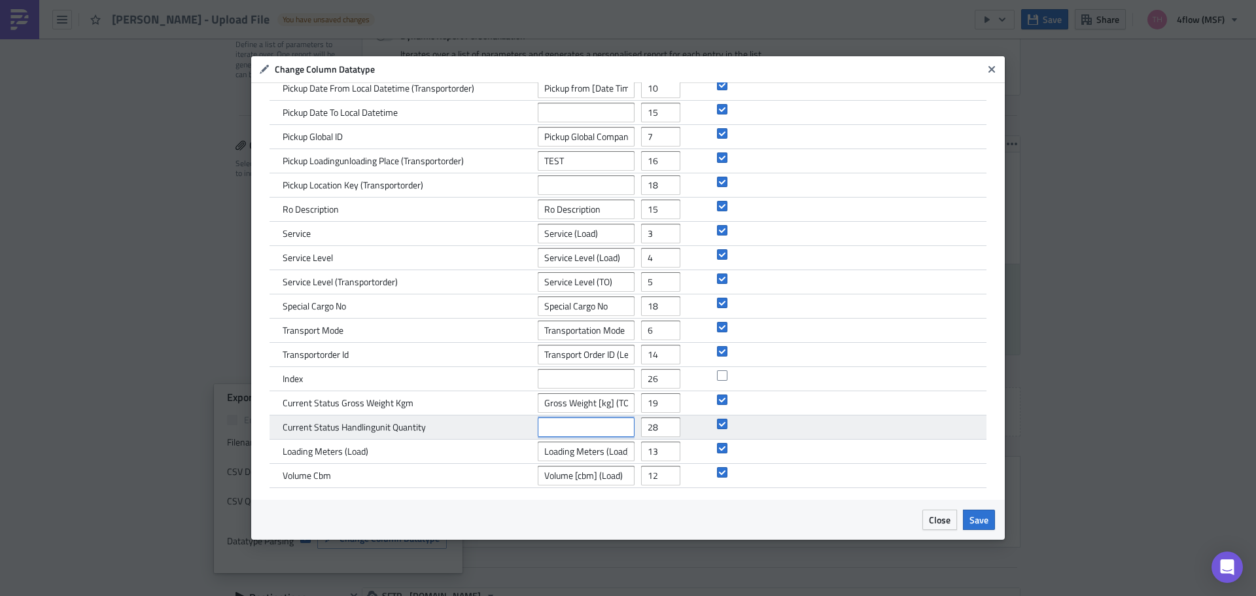
drag, startPoint x: 565, startPoint y: 428, endPoint x: 590, endPoint y: 436, distance: 26.1
click at [567, 429] on input "text" at bounding box center [586, 427] width 97 height 20
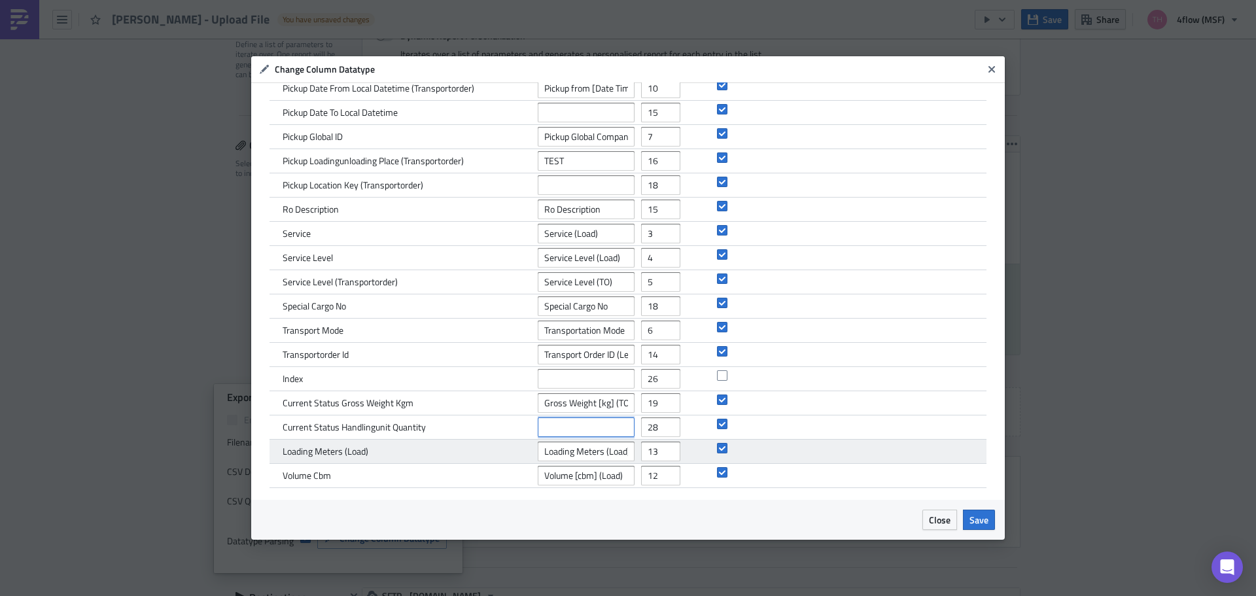
paste input "Handling Unit Quantity (TO)"
type input "Handling Unit Quantity (TO)"
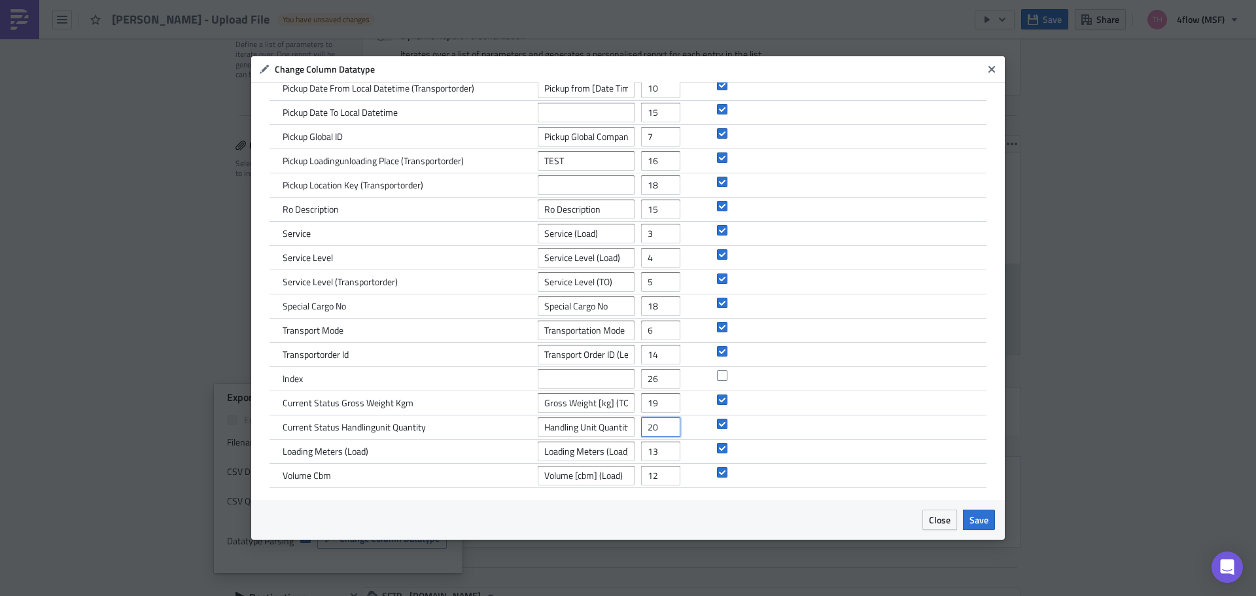
type input "20"
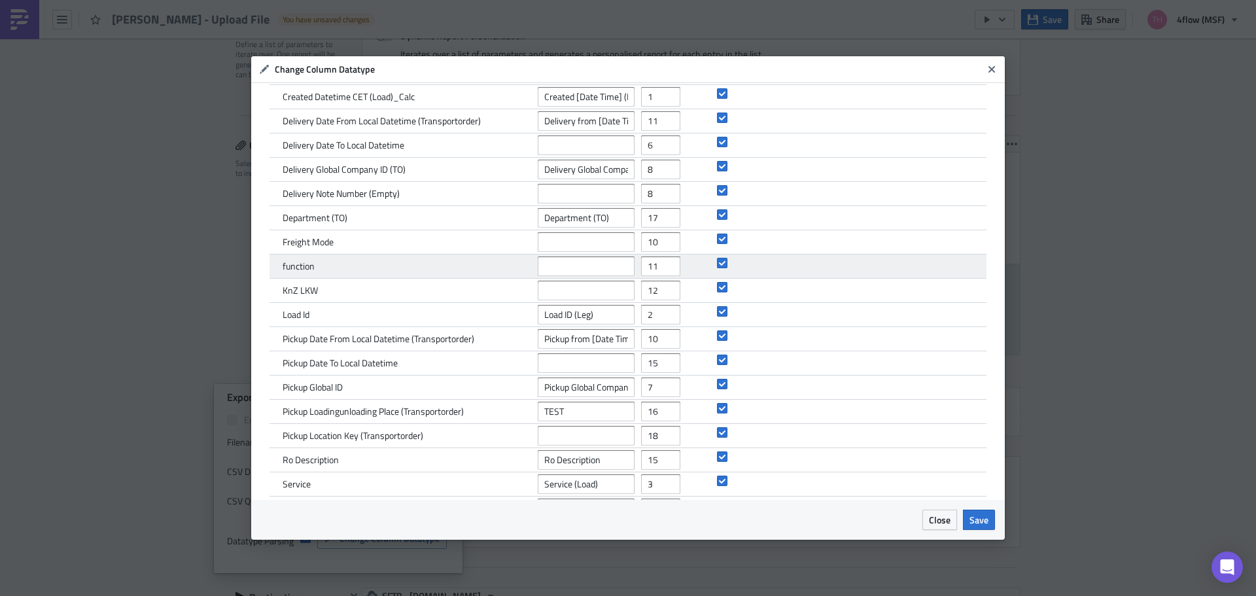
scroll to position [97, 0]
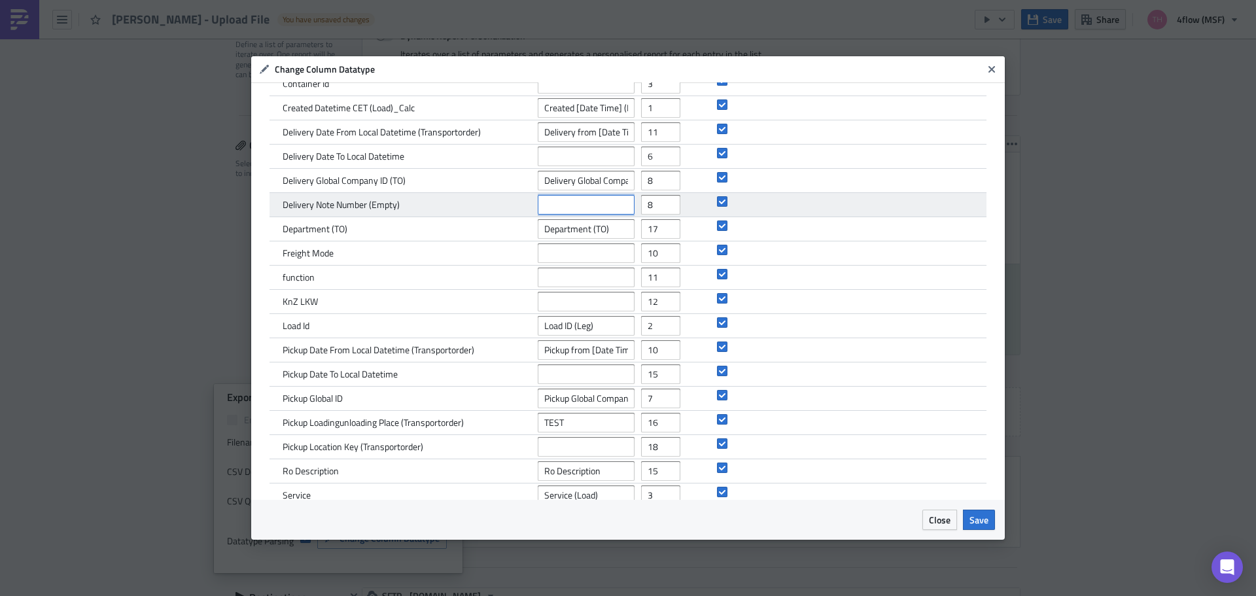
click at [595, 209] on input "text" at bounding box center [586, 205] width 97 height 20
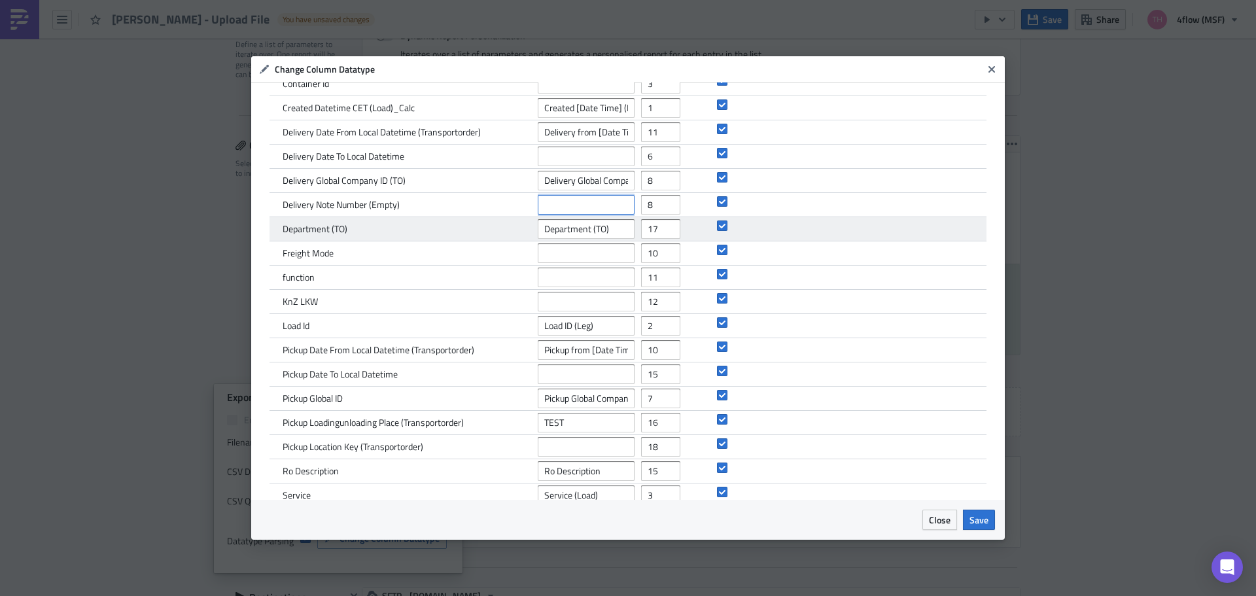
paste input "Delivery Note Number"
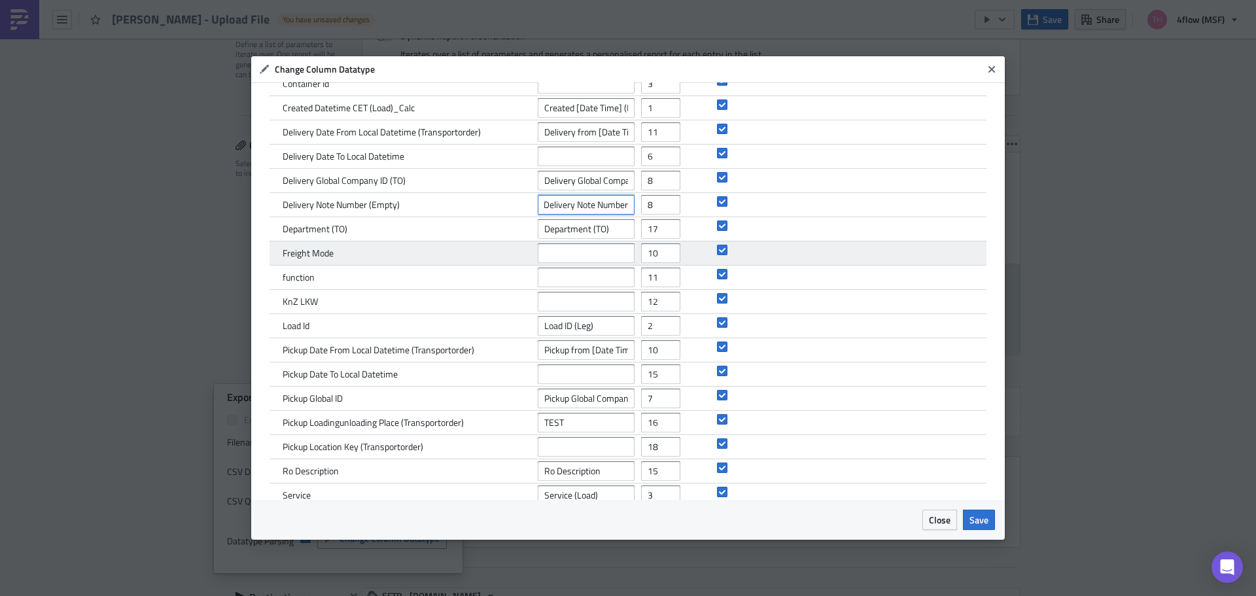
type input "Delivery Note Number"
type input "21"
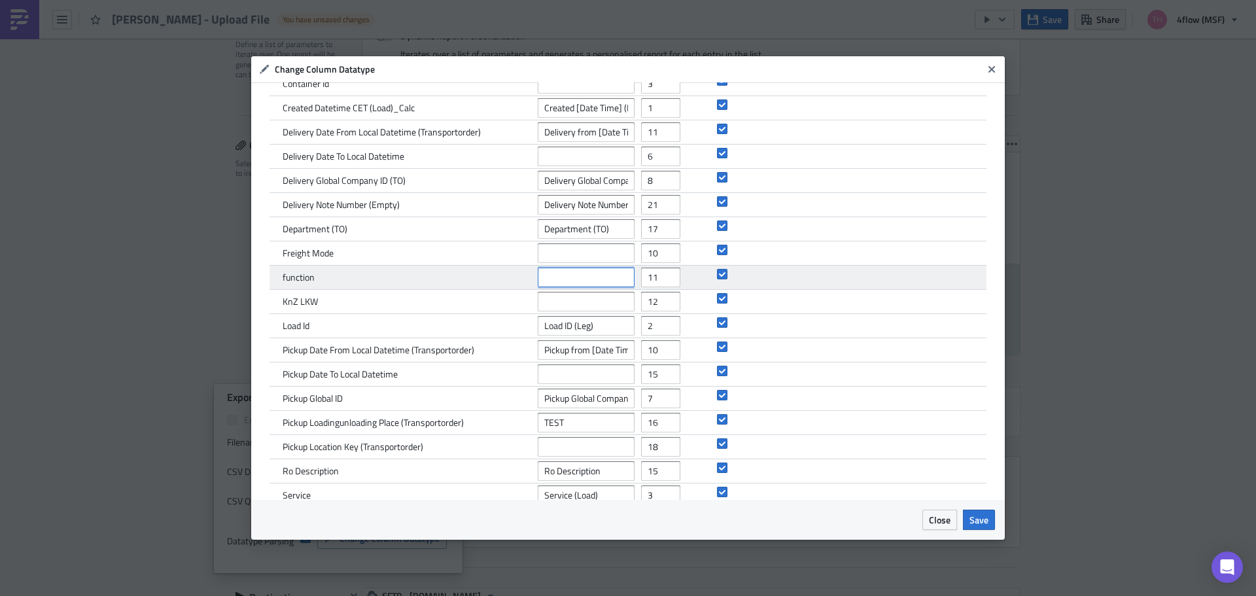
click at [582, 279] on input "text" at bounding box center [586, 278] width 97 height 20
paste input "Funktion"
type input "Funktion"
type input "22"
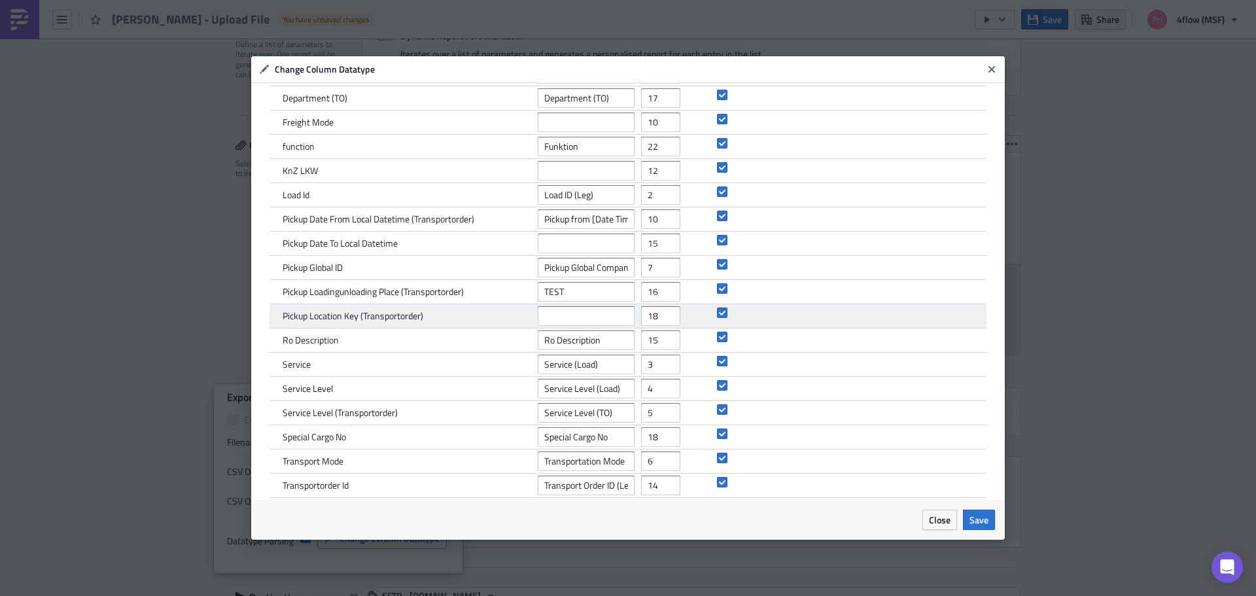
scroll to position [162, 0]
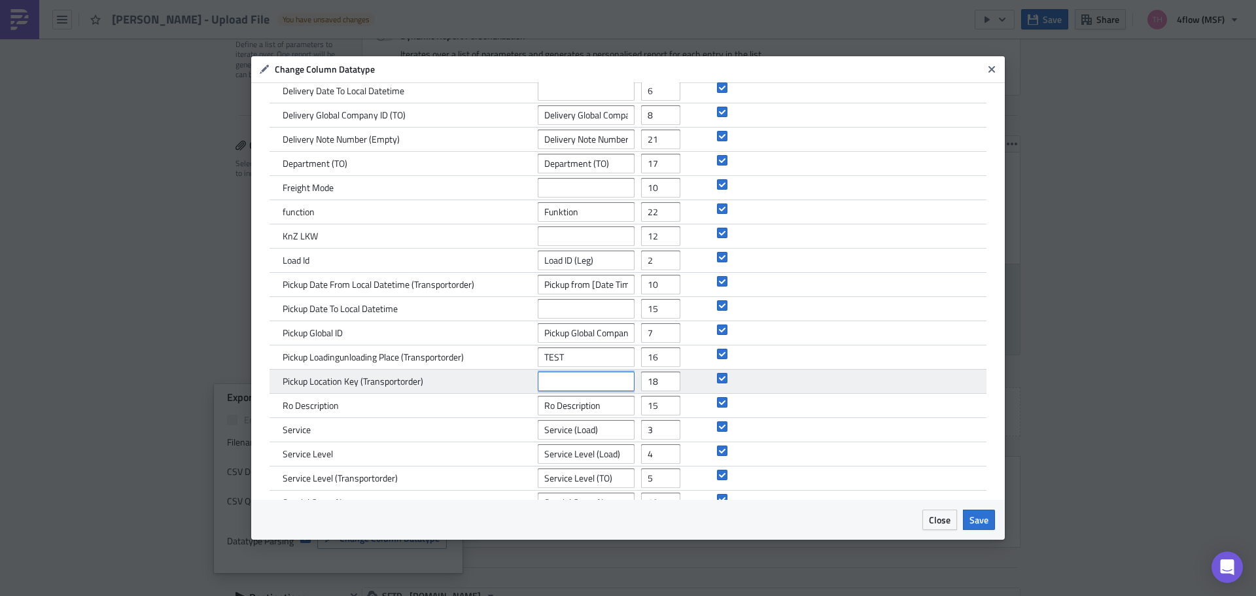
click at [554, 380] on input "text" at bounding box center [586, 382] width 97 height 20
paste input "Pickup Location"
type input "Pickup Location"
type input "23"
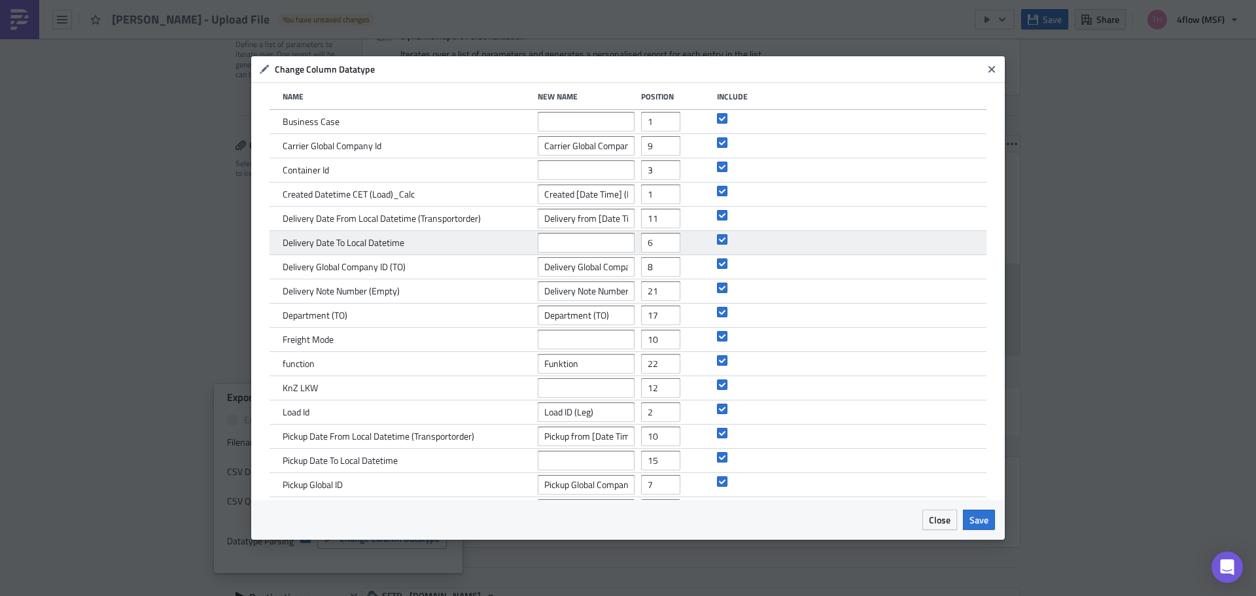
scroll to position [0, 0]
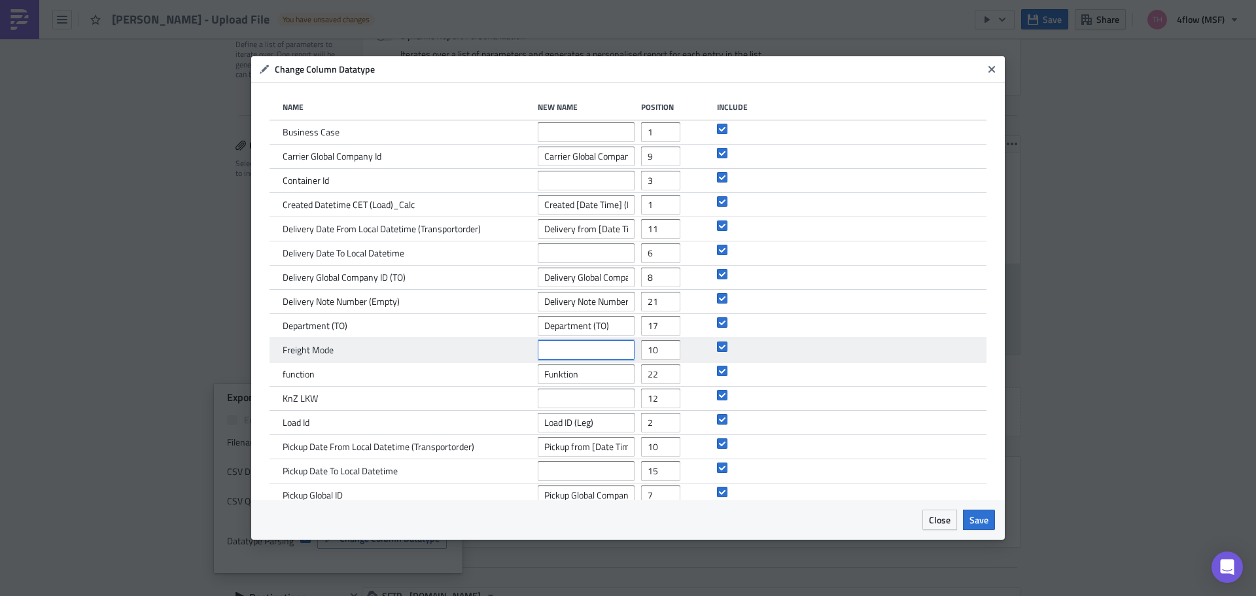
click at [595, 346] on input "text" at bounding box center [586, 350] width 97 height 20
paste input "Frachtart"
type input "Frachtart"
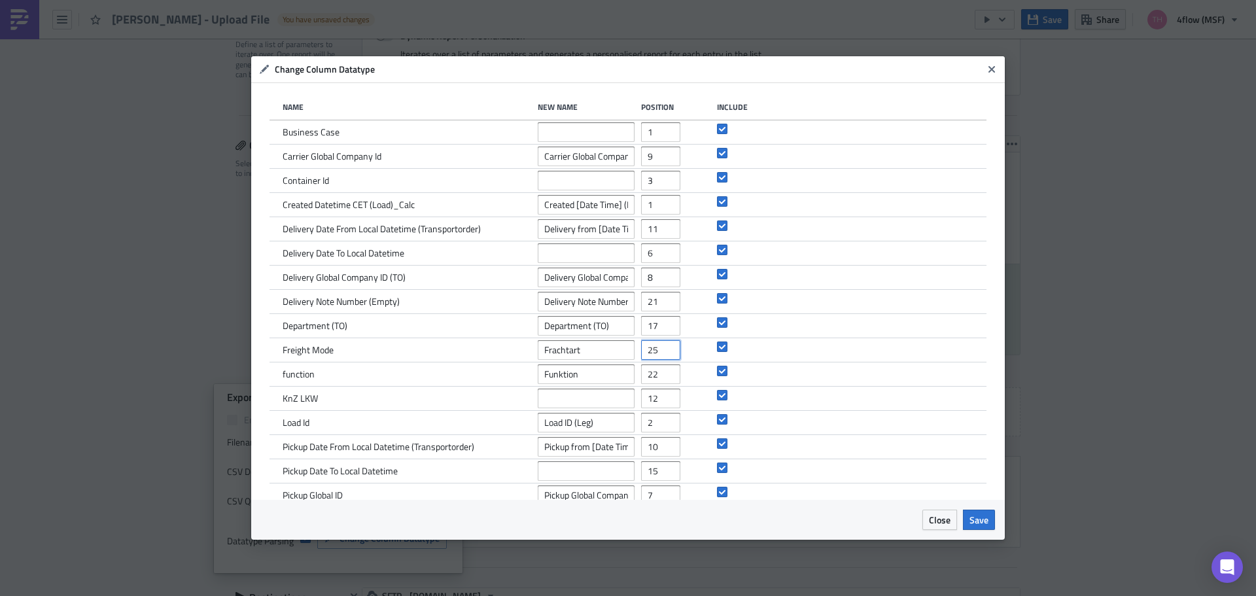
type input "25"
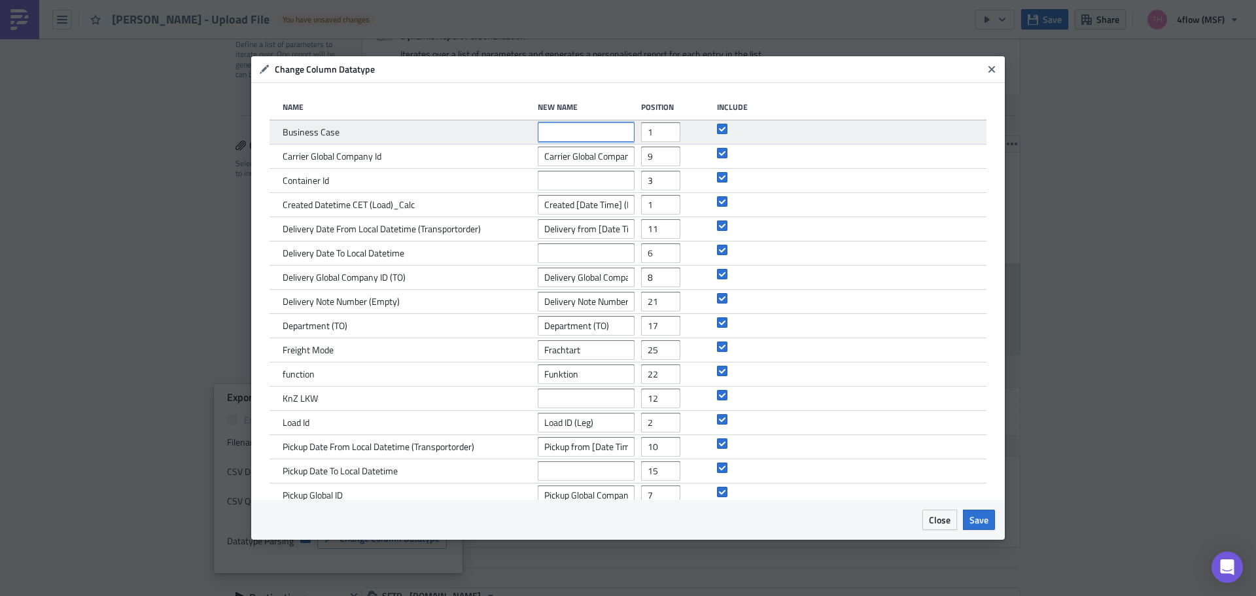
click at [556, 132] on input "text" at bounding box center [586, 132] width 97 height 20
paste input "Business Case"
type input "Business Case"
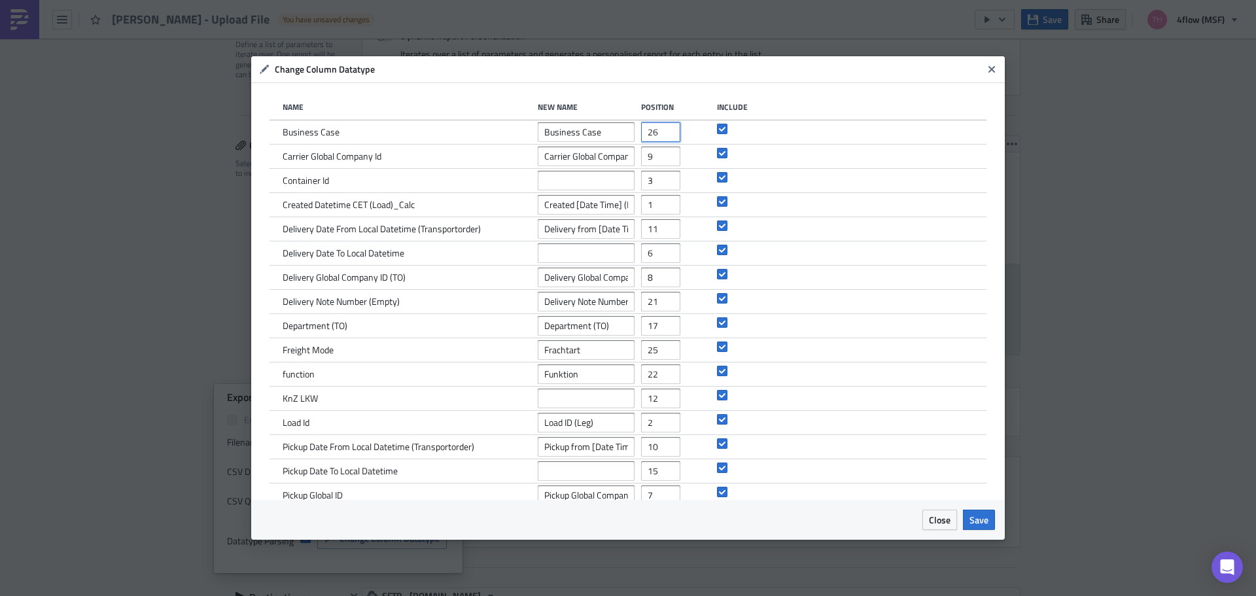
type input "26"
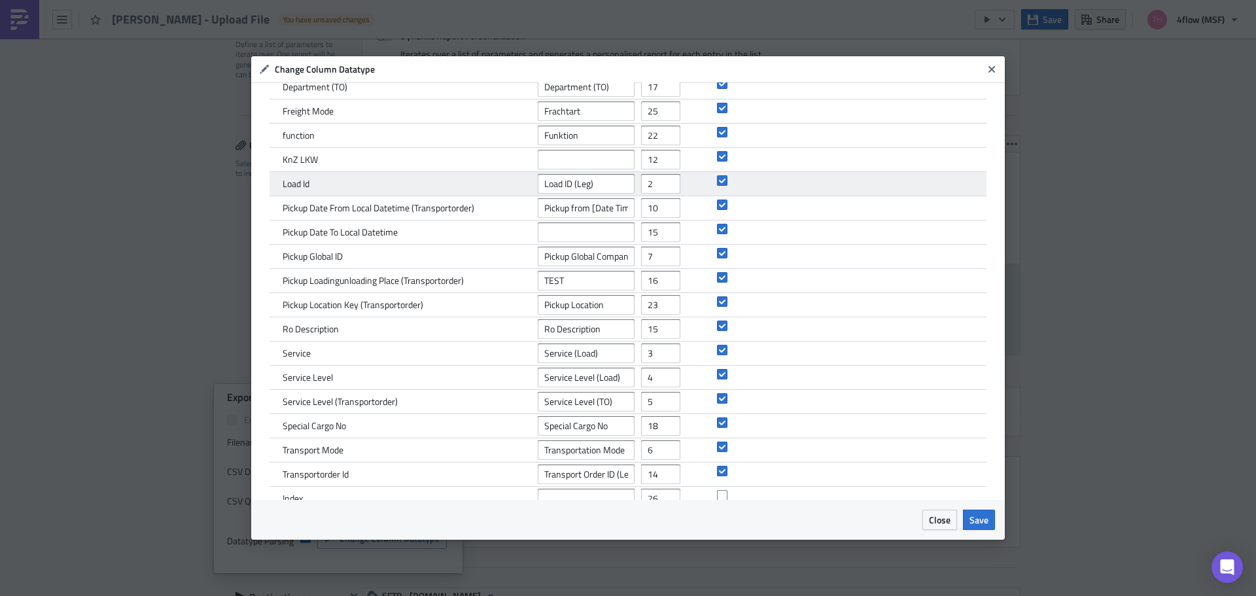
scroll to position [262, 0]
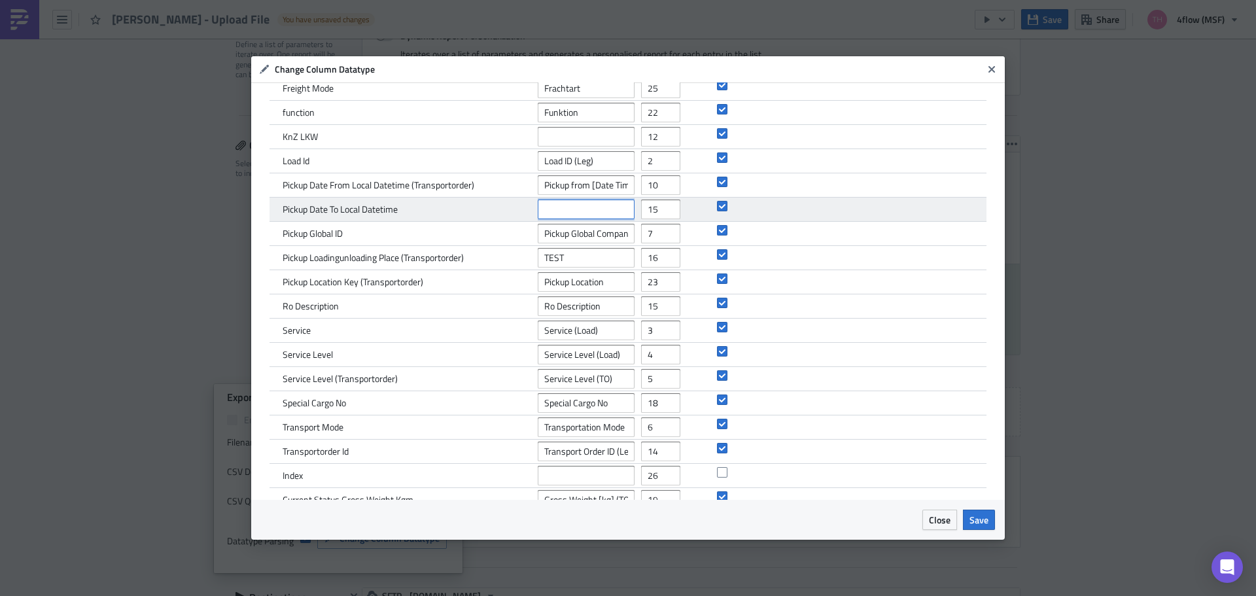
click at [603, 210] on input "text" at bounding box center [586, 210] width 97 height 20
paste input "pickup to"
type input "pickup to"
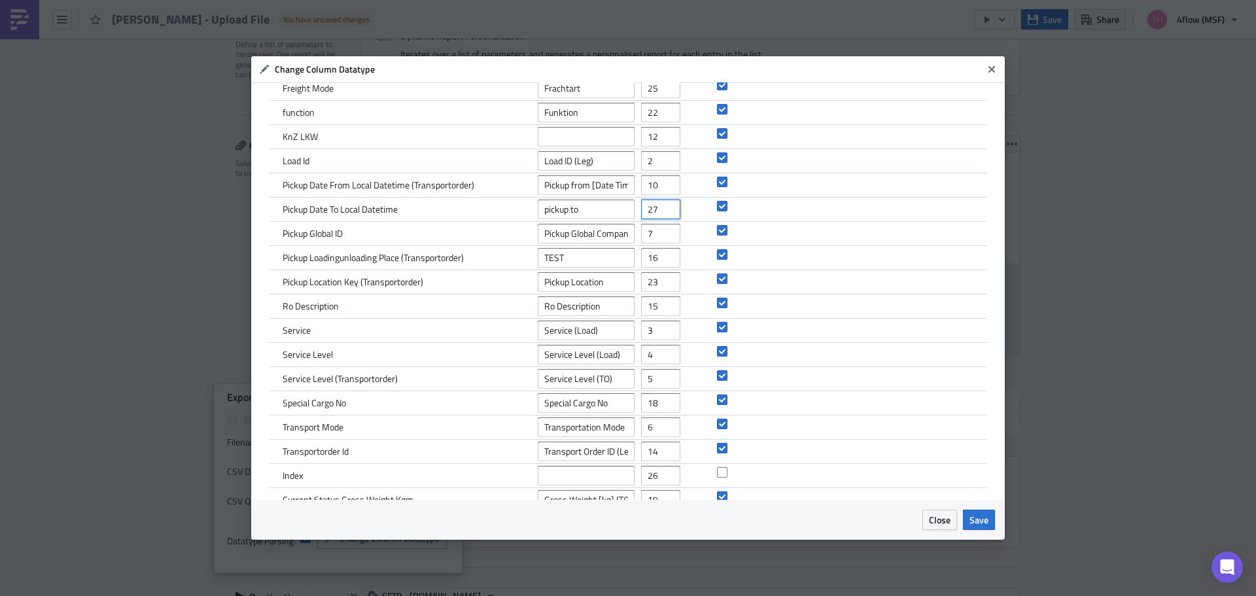
type input "27"
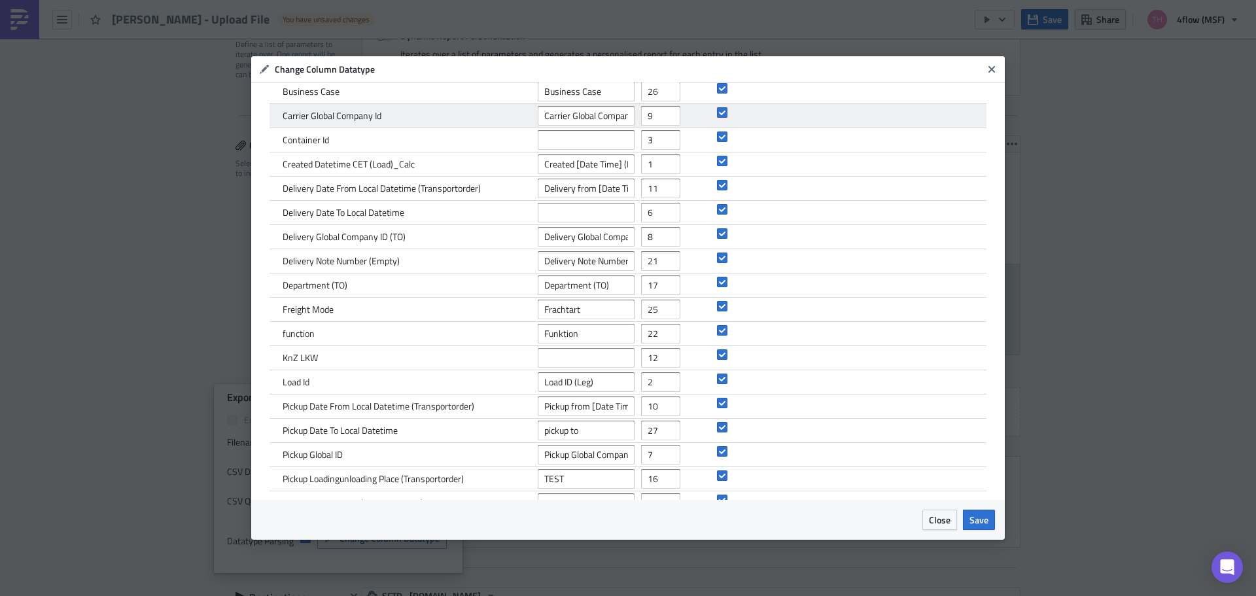
scroll to position [0, 0]
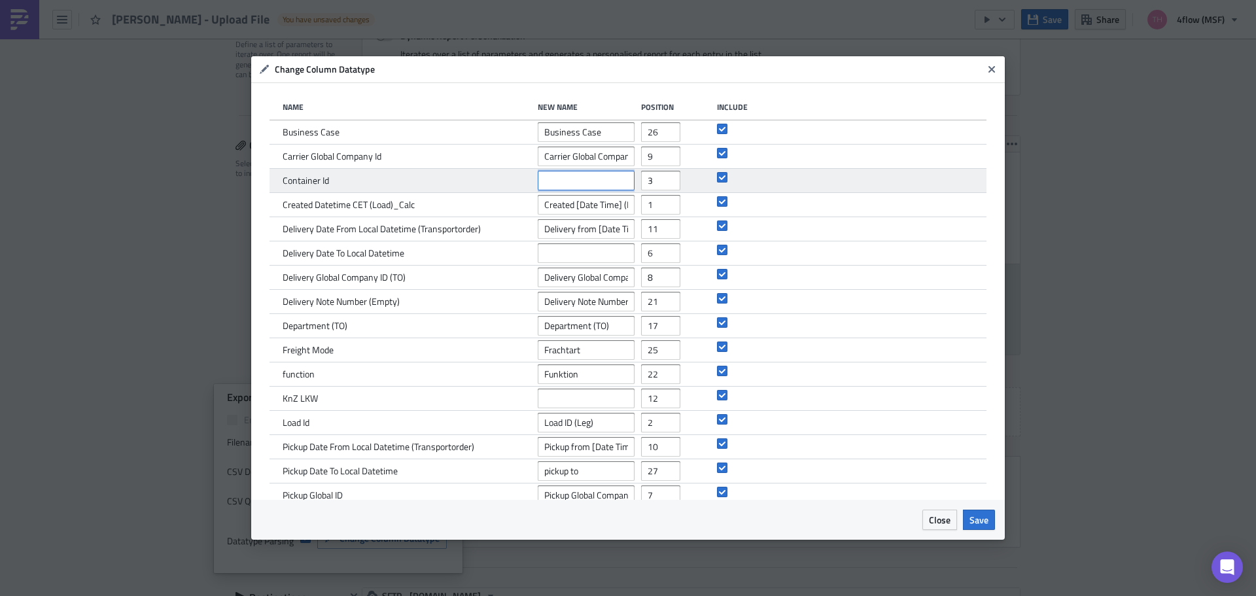
drag, startPoint x: 569, startPoint y: 181, endPoint x: 602, endPoint y: 186, distance: 33.1
click at [569, 181] on input "text" at bounding box center [586, 181] width 97 height 20
paste input "Container"
type input "Container"
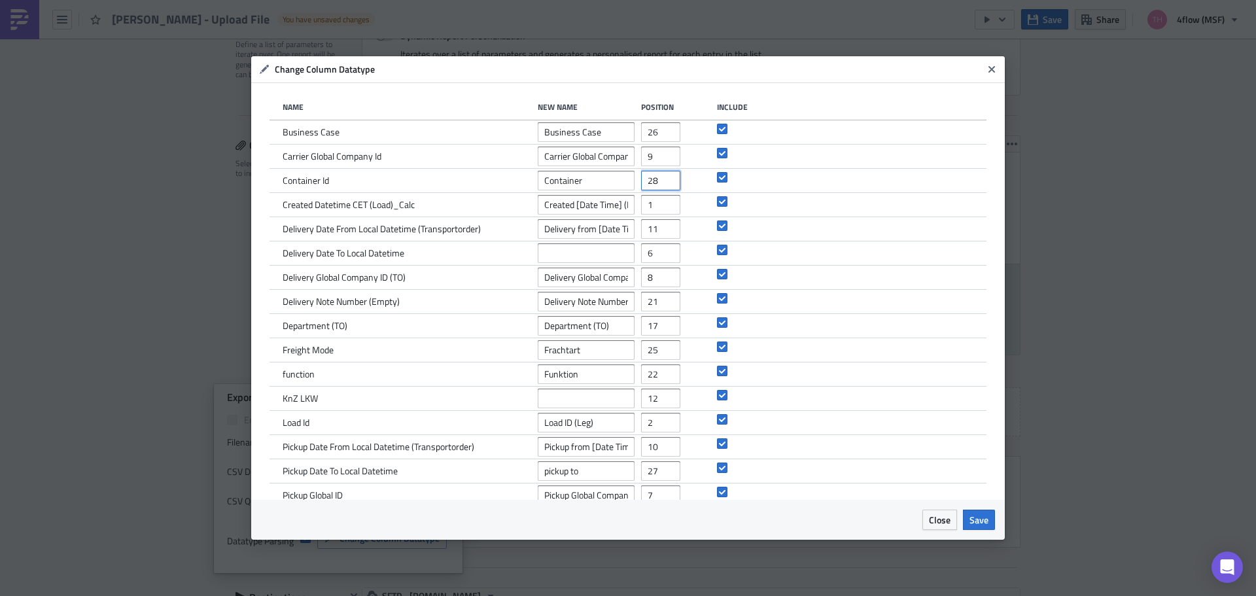
type input "28"
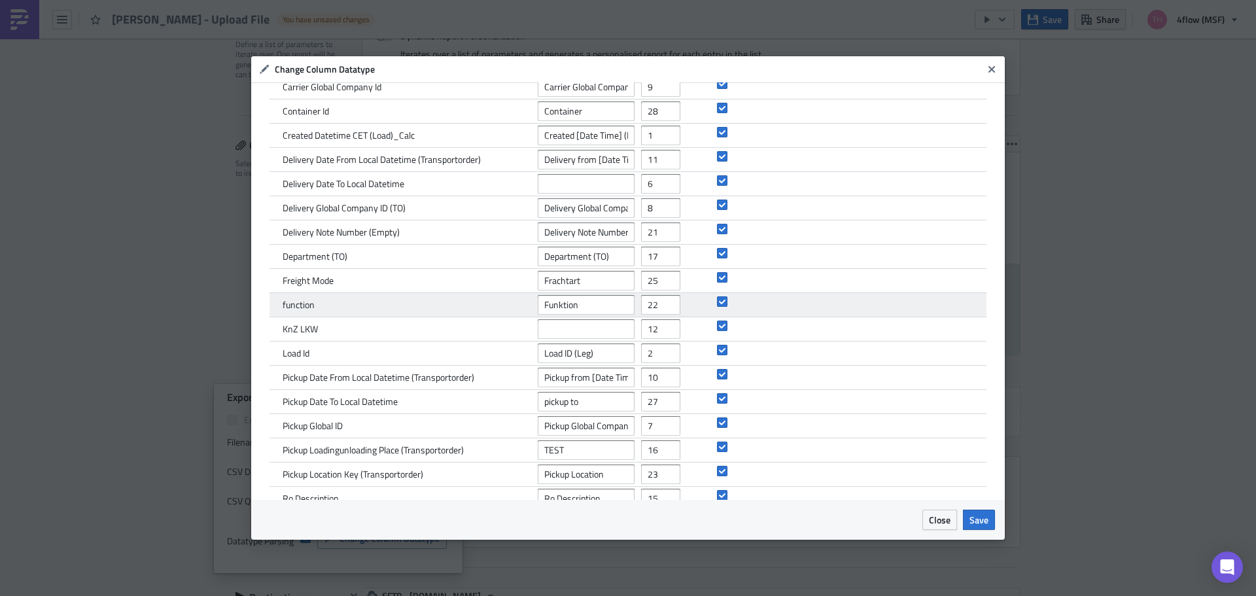
scroll to position [131, 0]
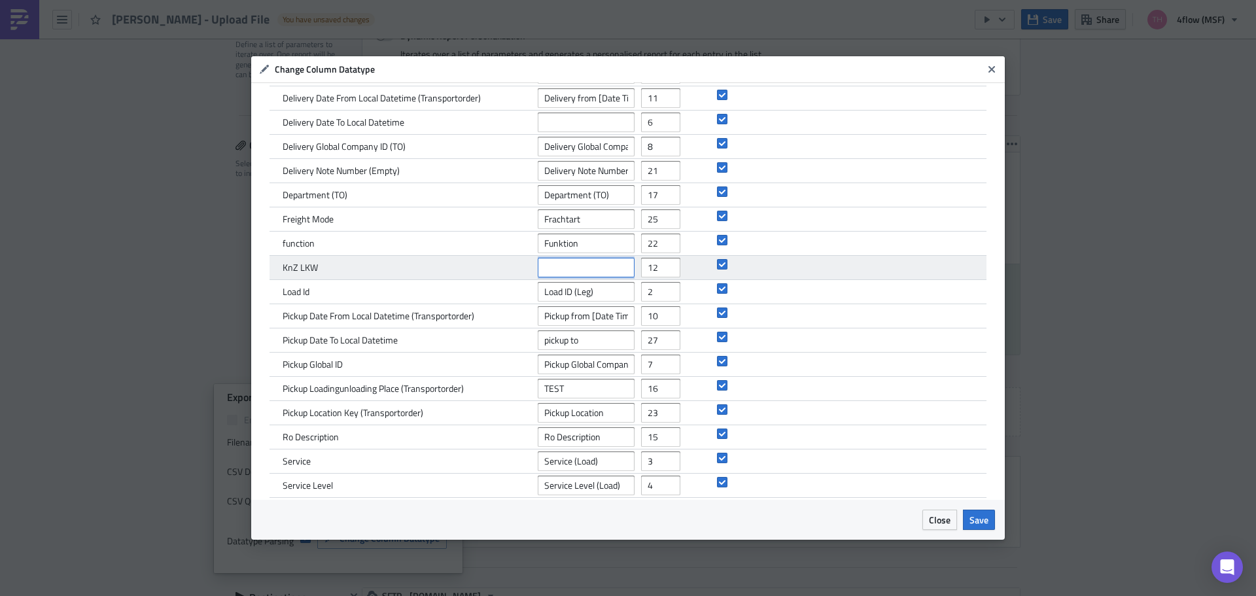
click at [583, 268] on input "text" at bounding box center [586, 268] width 97 height 20
paste input "LKW Kennzeichen"
type input "LKW Kennzeichen"
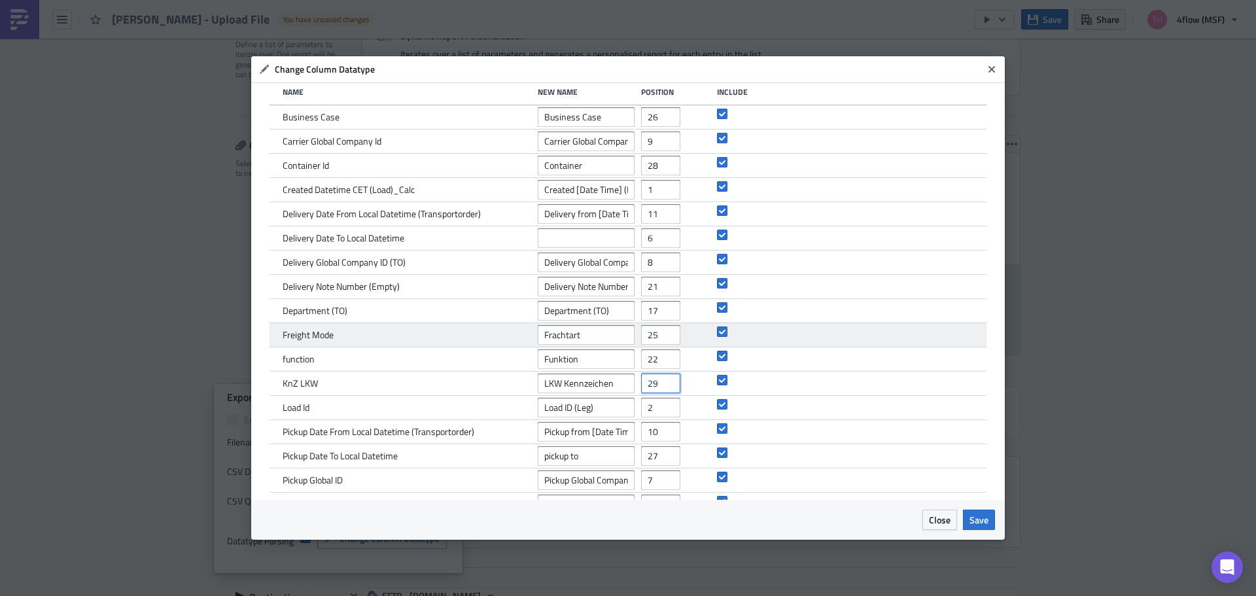
scroll to position [0, 0]
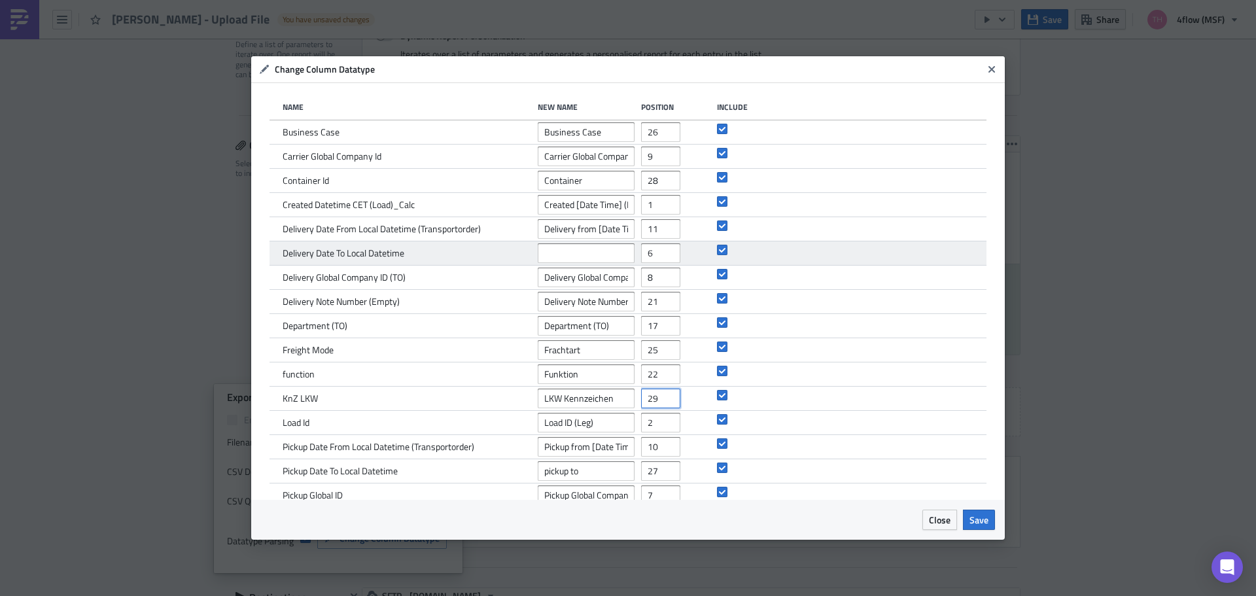
type input "29"
click at [593, 255] on input "text" at bounding box center [586, 253] width 97 height 20
click at [591, 249] on input "text" at bounding box center [586, 253] width 97 height 20
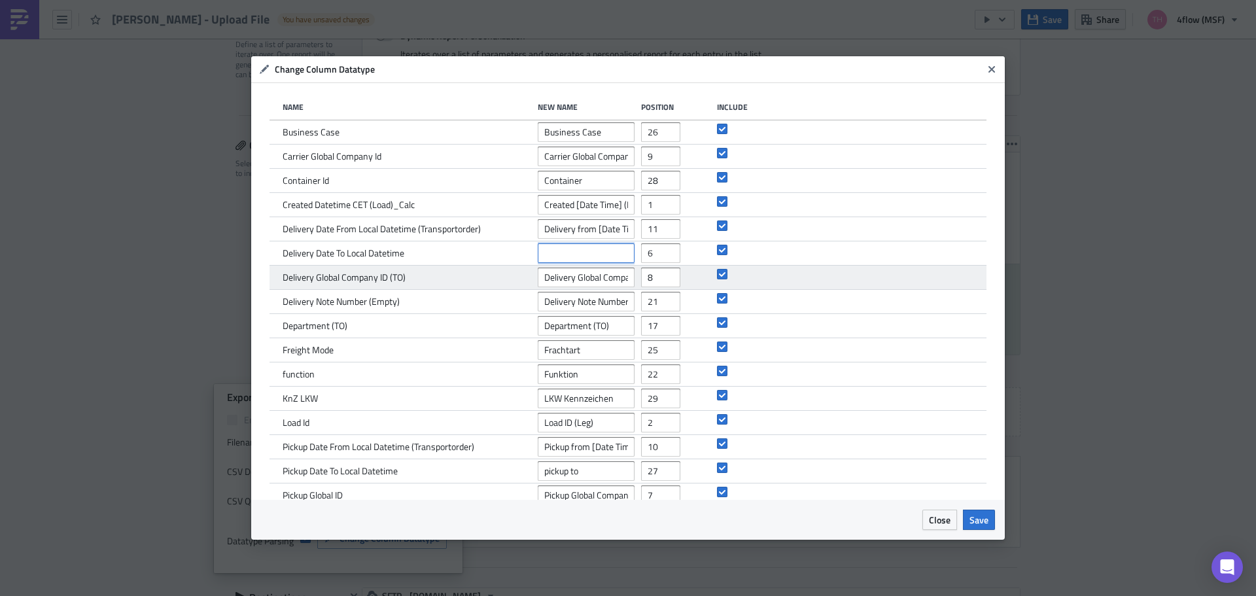
paste input "Delivery to"
type input "Delivery to"
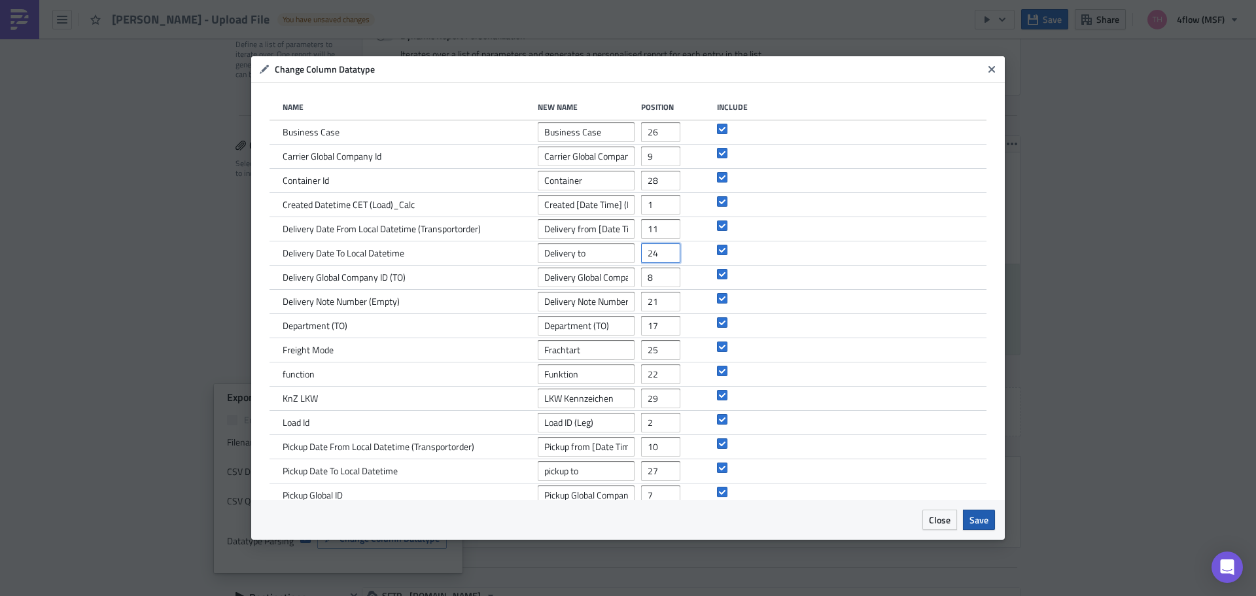
type input "24"
click at [988, 515] on span "Save" at bounding box center [979, 520] width 19 height 14
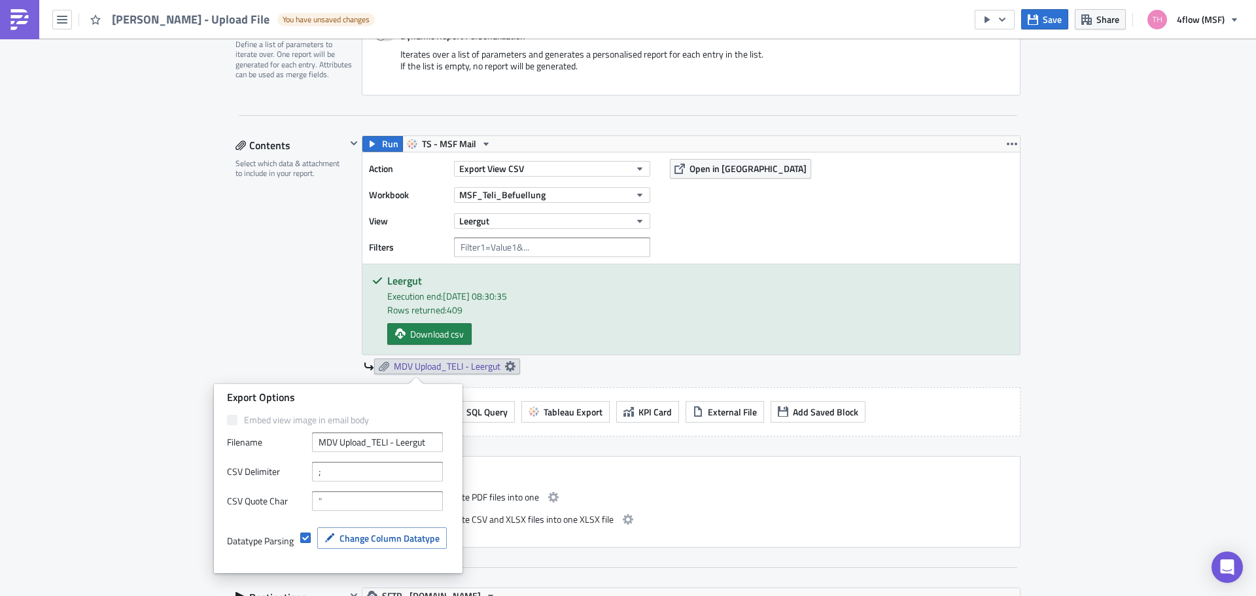
click at [200, 319] on div "Execution Log Edit " TELI - Leergut - Upload File " Draft Settings Configure th…" at bounding box center [628, 340] width 1256 height 1259
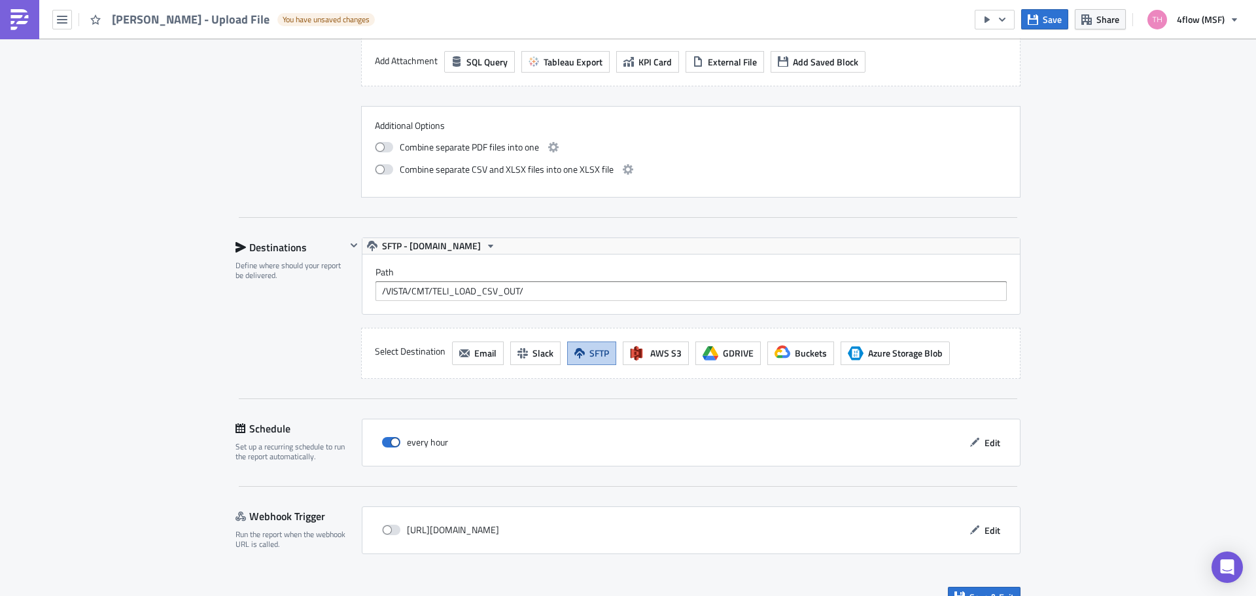
scroll to position [699, 0]
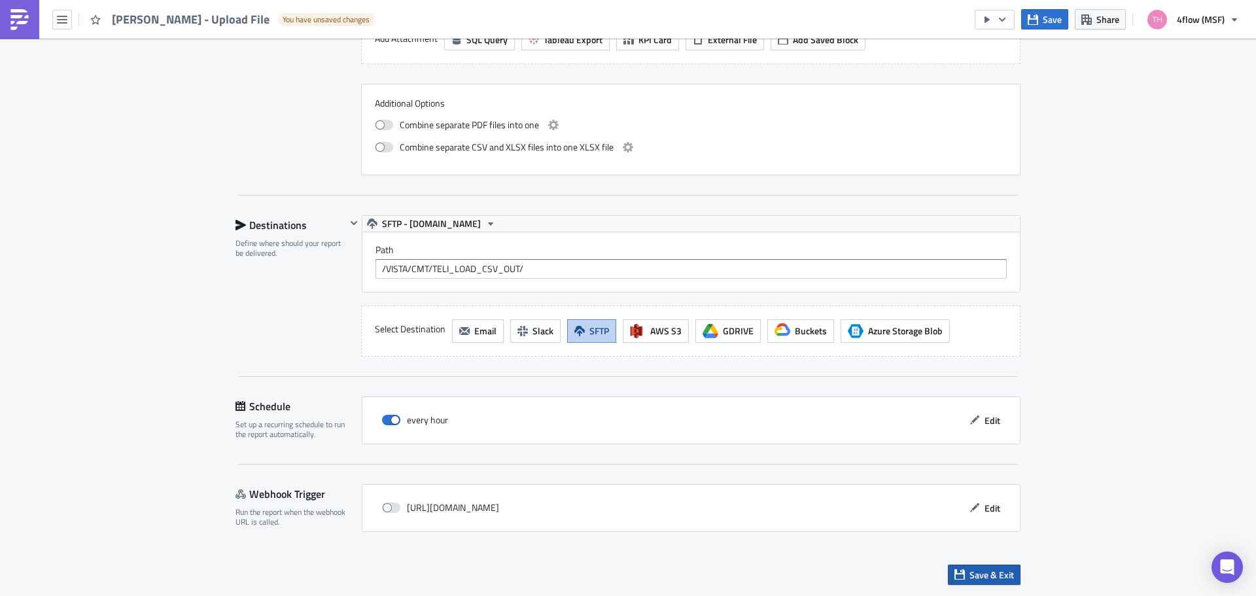
click at [989, 574] on span "Save & Exit" at bounding box center [992, 575] width 44 height 14
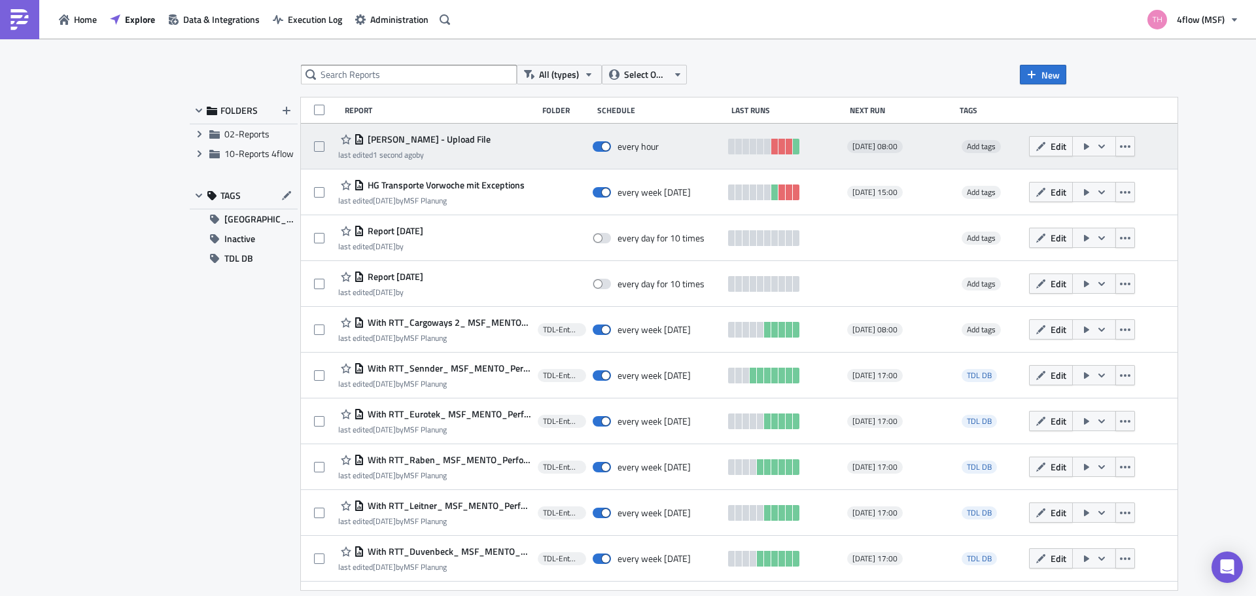
click at [1097, 149] on icon "button" at bounding box center [1102, 146] width 10 height 10
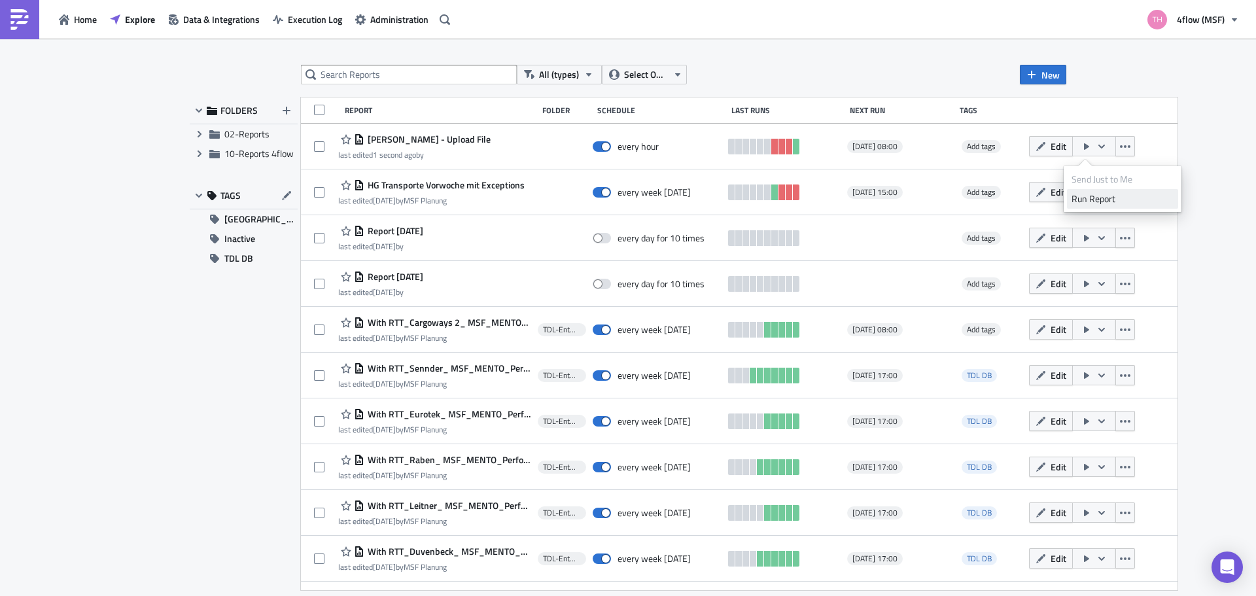
click at [1099, 201] on div "Run Report" at bounding box center [1123, 198] width 102 height 13
